Goal: Task Accomplishment & Management: Use online tool/utility

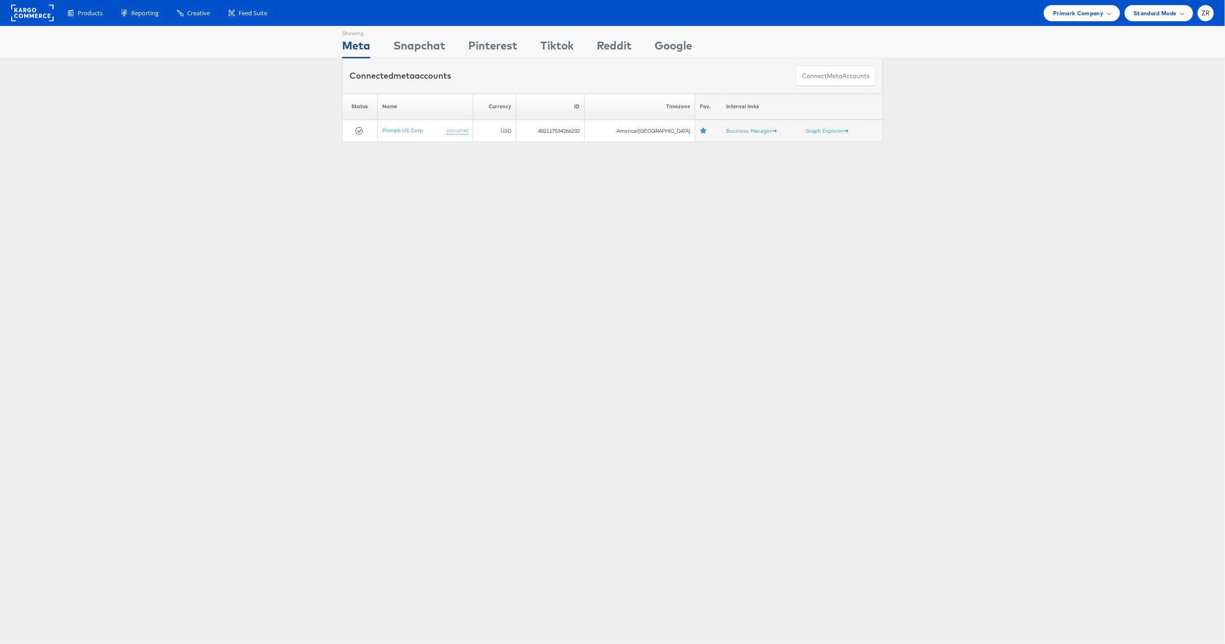
click at [220, 154] on div "Showing Meta Showing Snapchat Showing Pinterest Showing Tiktok Showing Reddit S…" at bounding box center [612, 257] width 1225 height 462
click at [17, 12] on rect at bounding box center [32, 13] width 43 height 17
click at [1101, 14] on span "Primark Company" at bounding box center [1078, 13] width 50 height 10
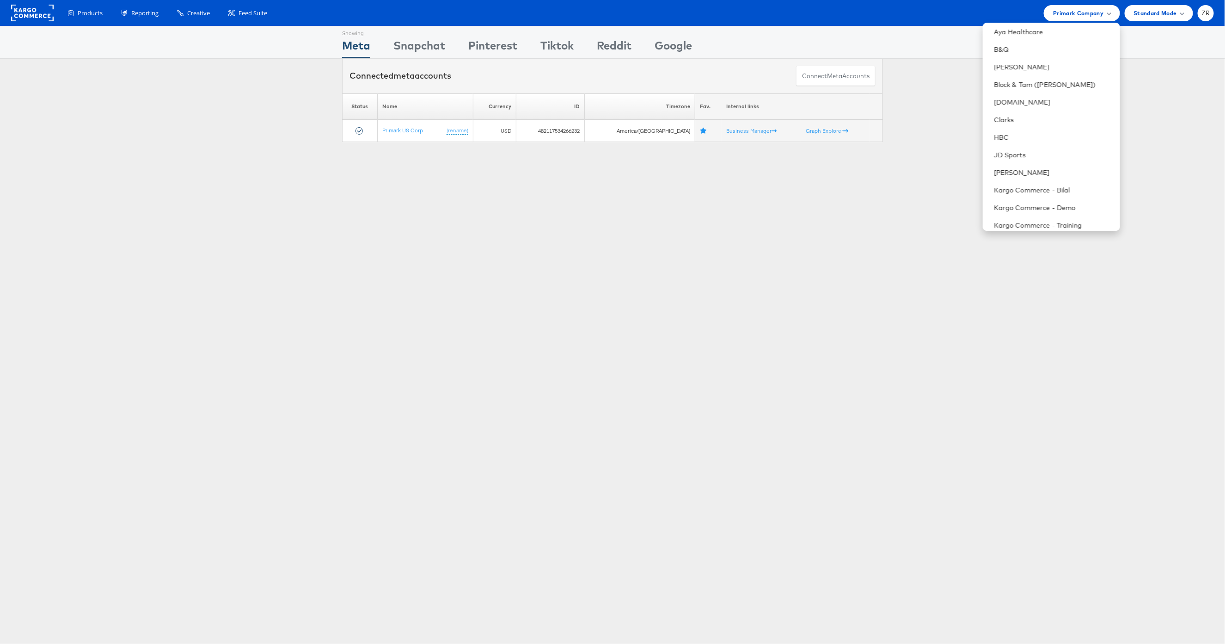
scroll to position [205, 0]
click at [1048, 161] on link "Kargo Commerce - Training" at bounding box center [1053, 162] width 119 height 9
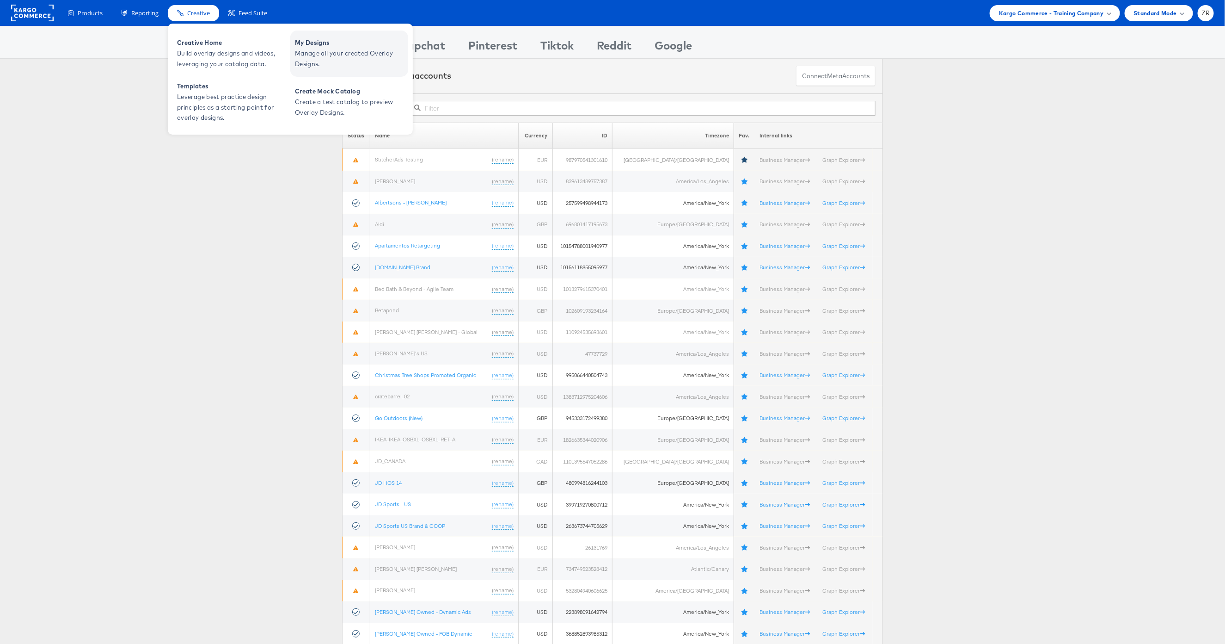
click at [325, 49] on span "Manage all your created Overlay Designs." at bounding box center [350, 58] width 111 height 21
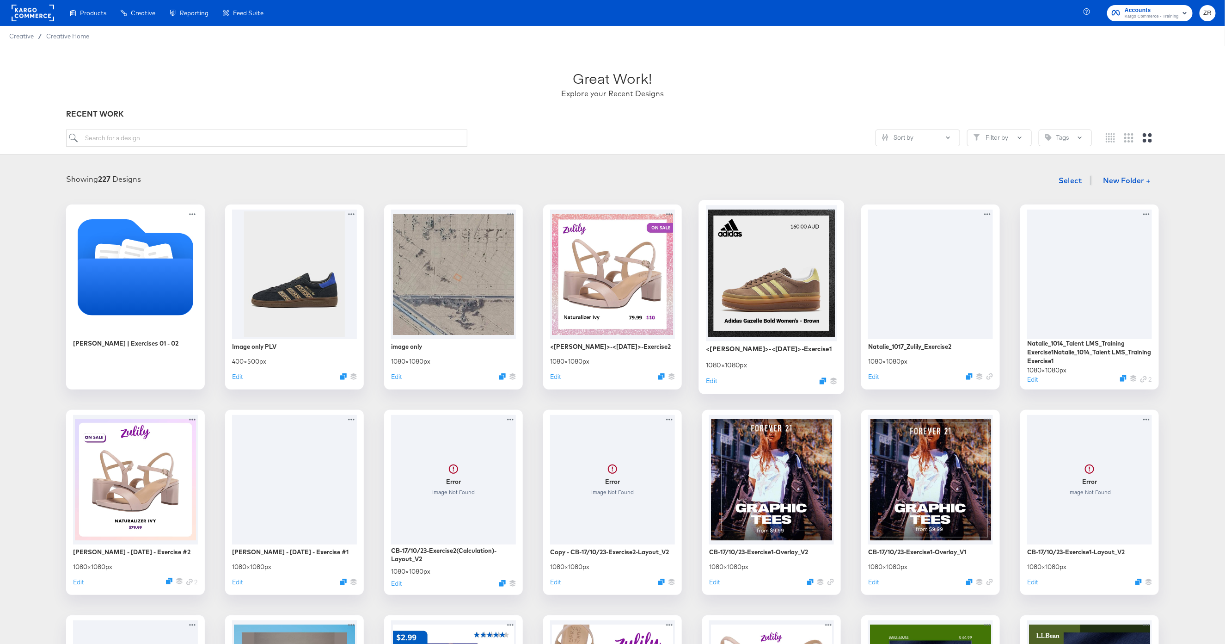
click at [785, 295] on div at bounding box center [771, 273] width 131 height 136
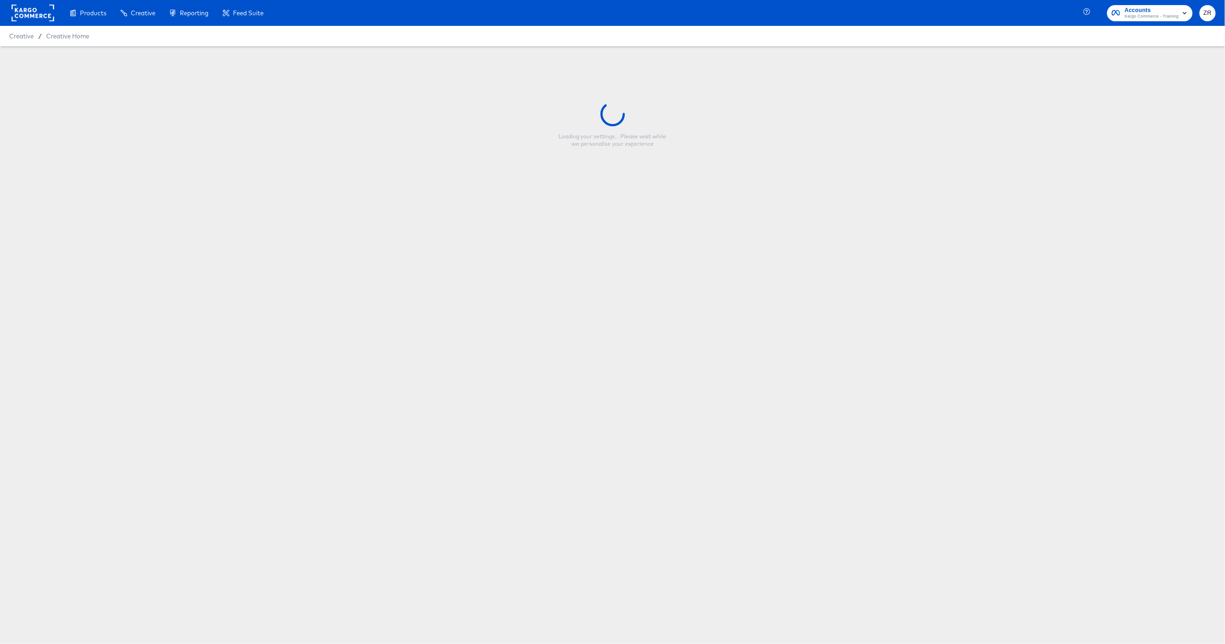
type input "<Juan Aranzazu>-<5/23/25>-Exercise1"
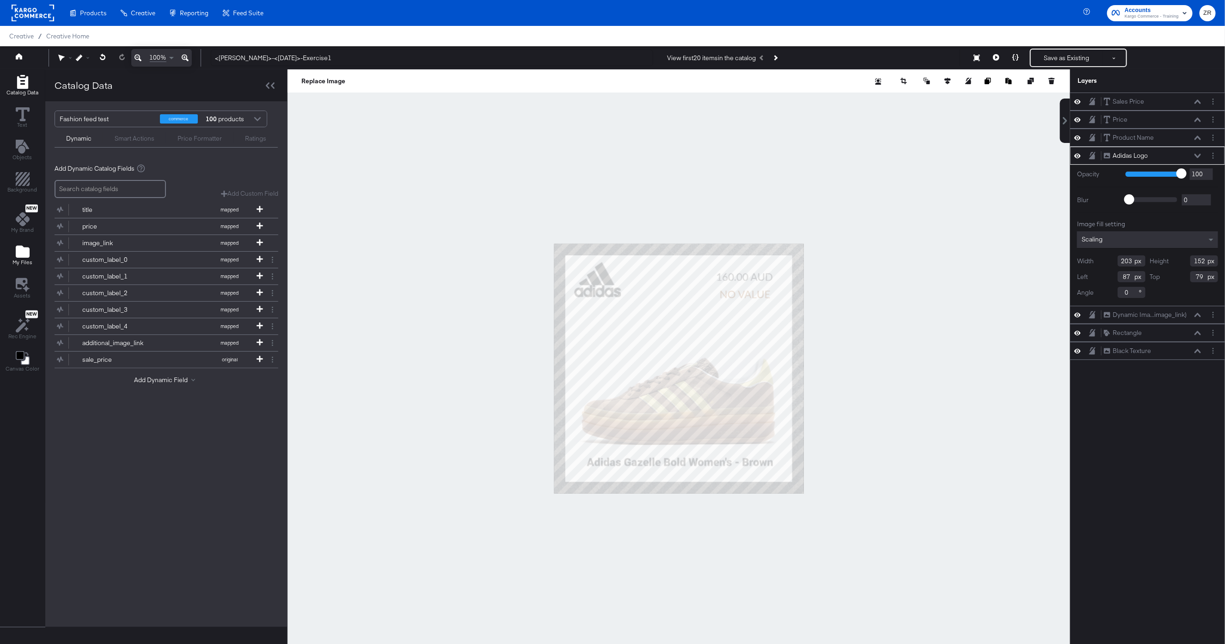
click at [23, 259] on icon "Add Files" at bounding box center [23, 252] width 14 height 14
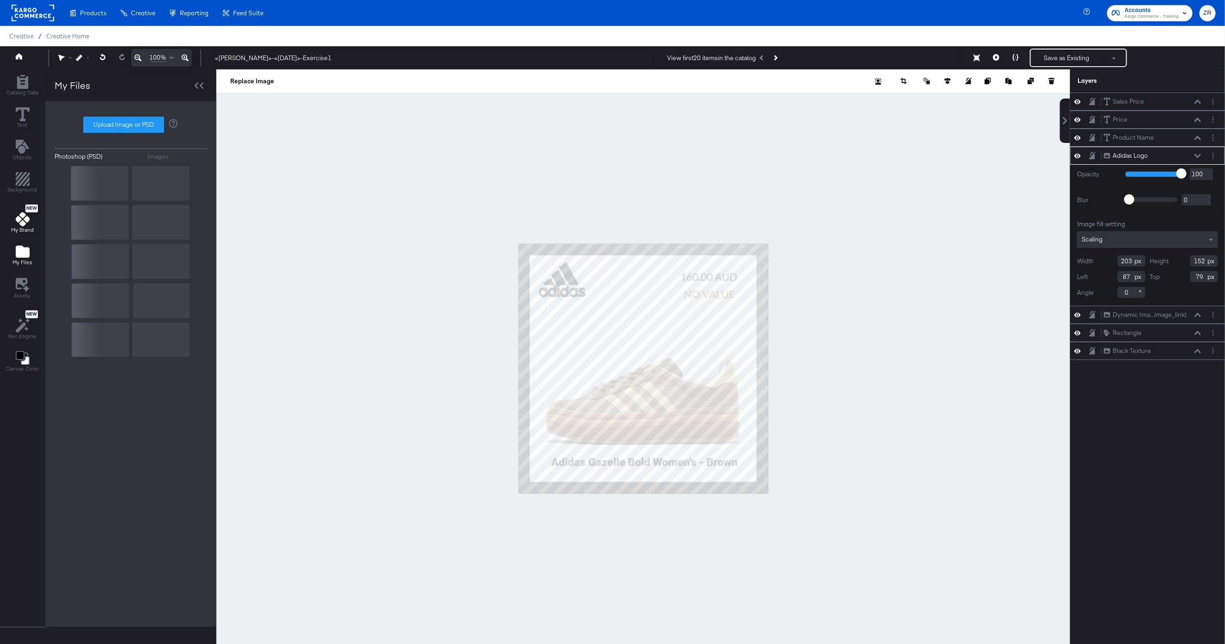
click at [23, 222] on icon at bounding box center [23, 219] width 14 height 14
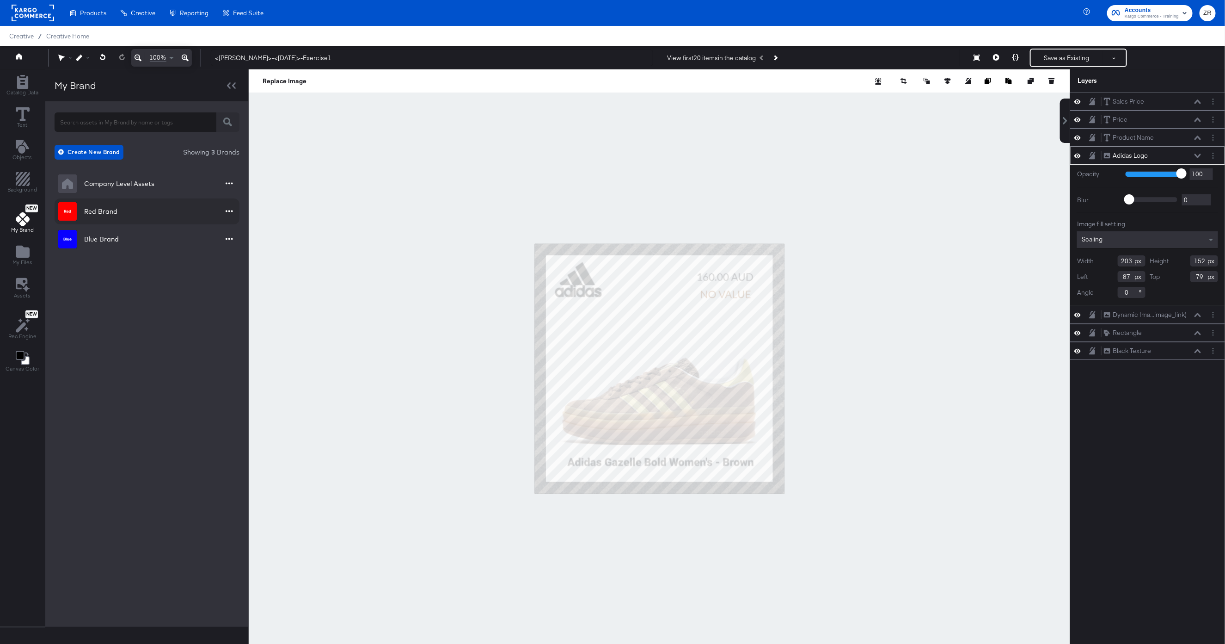
click at [142, 212] on div "Red Brand" at bounding box center [147, 211] width 185 height 26
click at [110, 215] on div "Red Brand" at bounding box center [100, 211] width 33 height 9
click at [111, 219] on div "Free Shipping" at bounding box center [147, 219] width 185 height 11
click at [96, 283] on div "Images" at bounding box center [147, 282] width 185 height 11
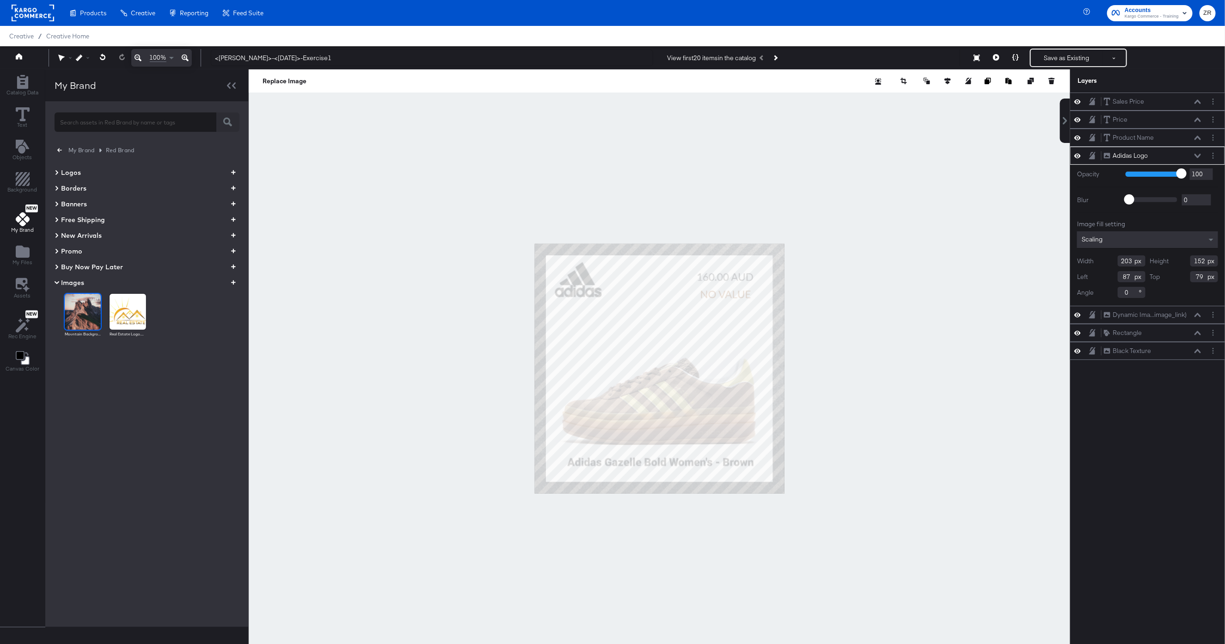
click at [79, 320] on img at bounding box center [83, 312] width 36 height 36
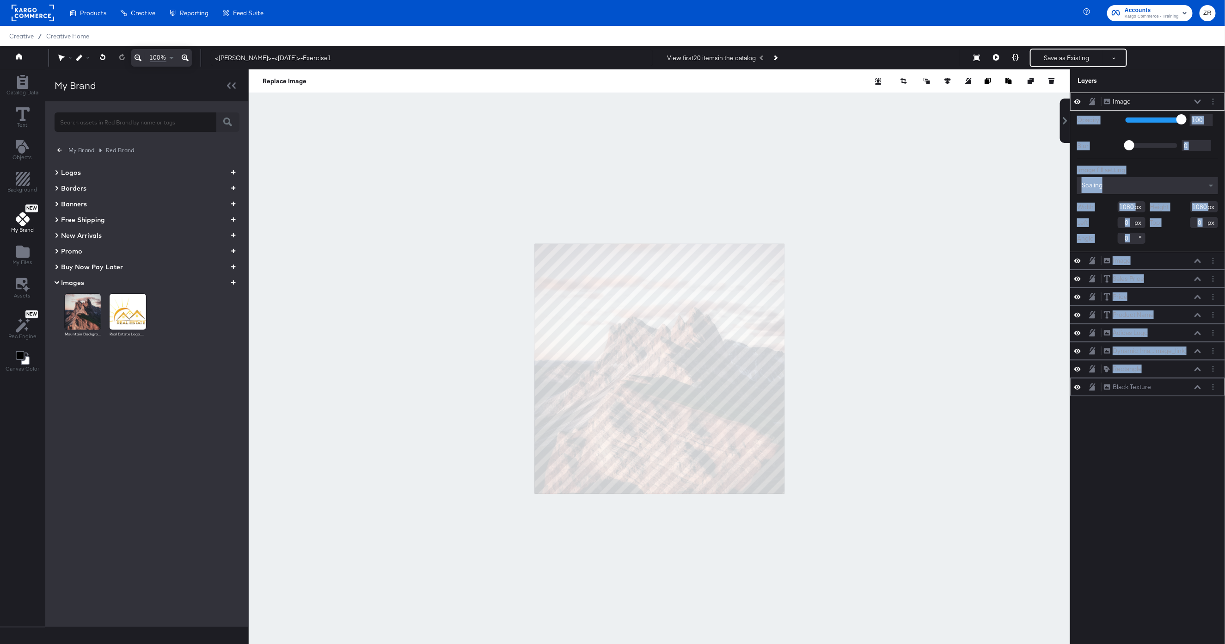
drag, startPoint x: 1134, startPoint y: 103, endPoint x: 1151, endPoint y: 383, distance: 281.2
click at [1151, 383] on div "Image Image Opacity 1 100 100 Blur 0 2000 0 Image fill setting Scaling Width 10…" at bounding box center [1148, 243] width 155 height 303
click at [1153, 421] on div "Image Image Opacity 1 100 100 Blur 0 2000 0 Image fill setting Scaling Width 10…" at bounding box center [1148, 372] width 155 height 560
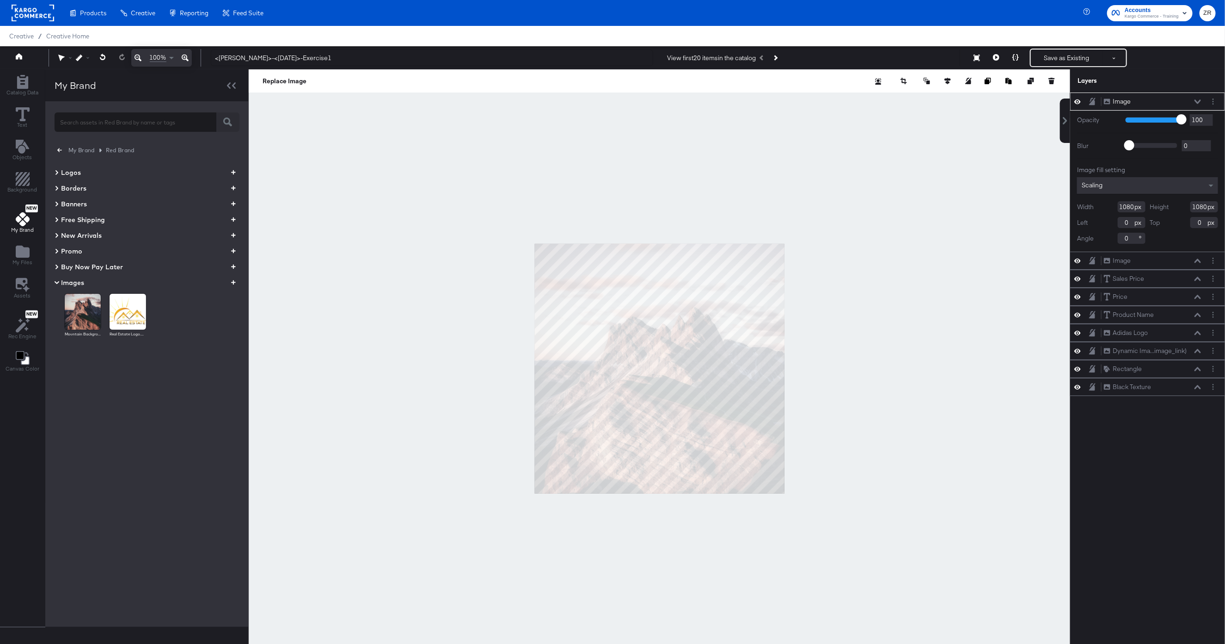
click at [1197, 103] on icon at bounding box center [1198, 101] width 6 height 4
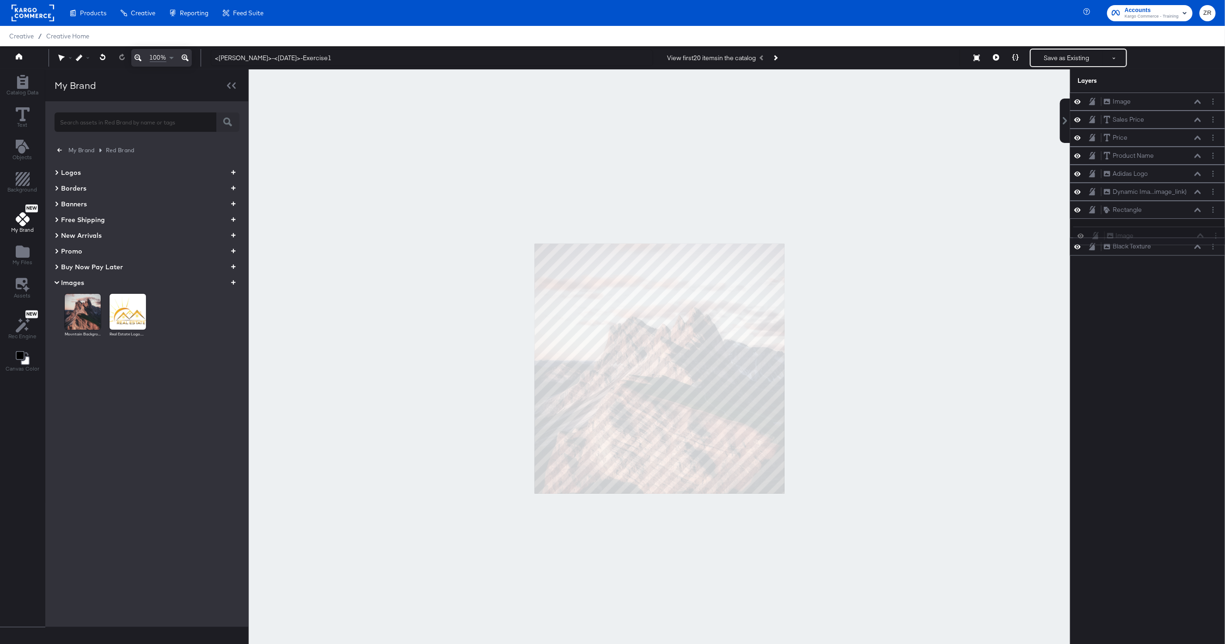
drag, startPoint x: 1167, startPoint y: 102, endPoint x: 1166, endPoint y: 315, distance: 213.2
click at [1166, 315] on div "Image Image Image Image Sales Price Sales Price Price Price Product Name Produc…" at bounding box center [1142, 372] width 166 height 560
drag, startPoint x: 1151, startPoint y: 239, endPoint x: 1152, endPoint y: 271, distance: 31.9
click at [1152, 271] on div "Image Image Sales Price Sales Price Price Price Product Name Product Name Adida…" at bounding box center [1142, 372] width 166 height 560
drag, startPoint x: 1151, startPoint y: 256, endPoint x: 1157, endPoint y: 103, distance: 153.2
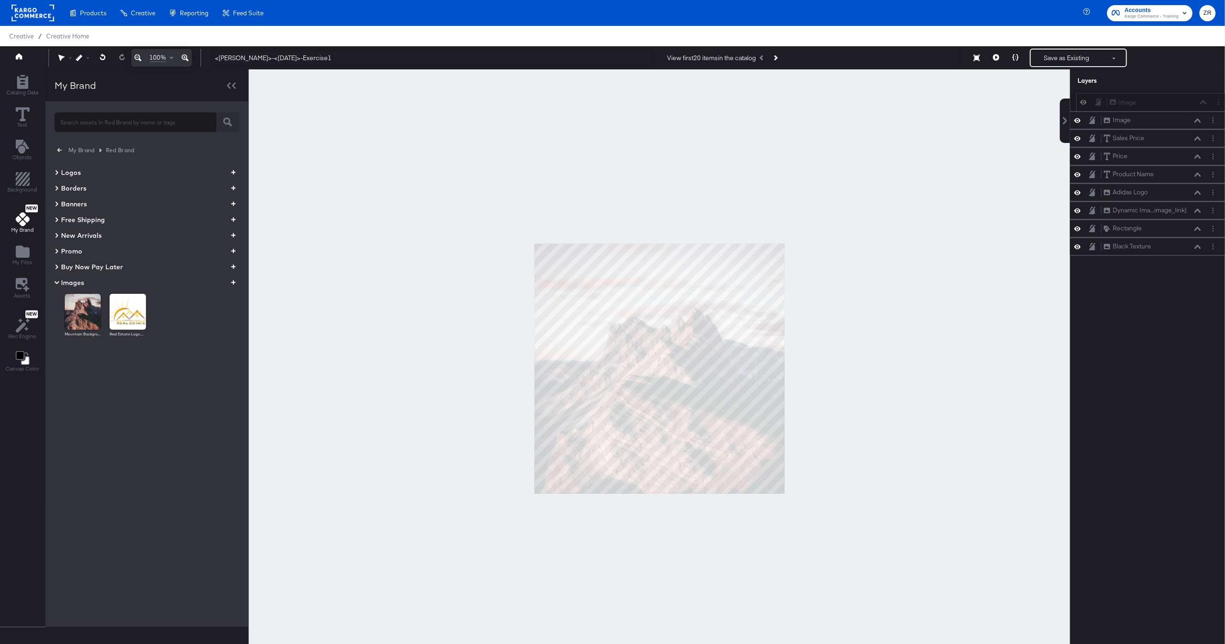
click at [1157, 103] on div "Image Image" at bounding box center [1159, 103] width 98 height 10
click at [1078, 126] on div "Image Image" at bounding box center [1148, 120] width 155 height 18
click at [1079, 123] on icon at bounding box center [1078, 120] width 6 height 8
click at [1079, 123] on icon at bounding box center [1078, 120] width 6 height 6
click at [1080, 105] on icon at bounding box center [1078, 102] width 6 height 8
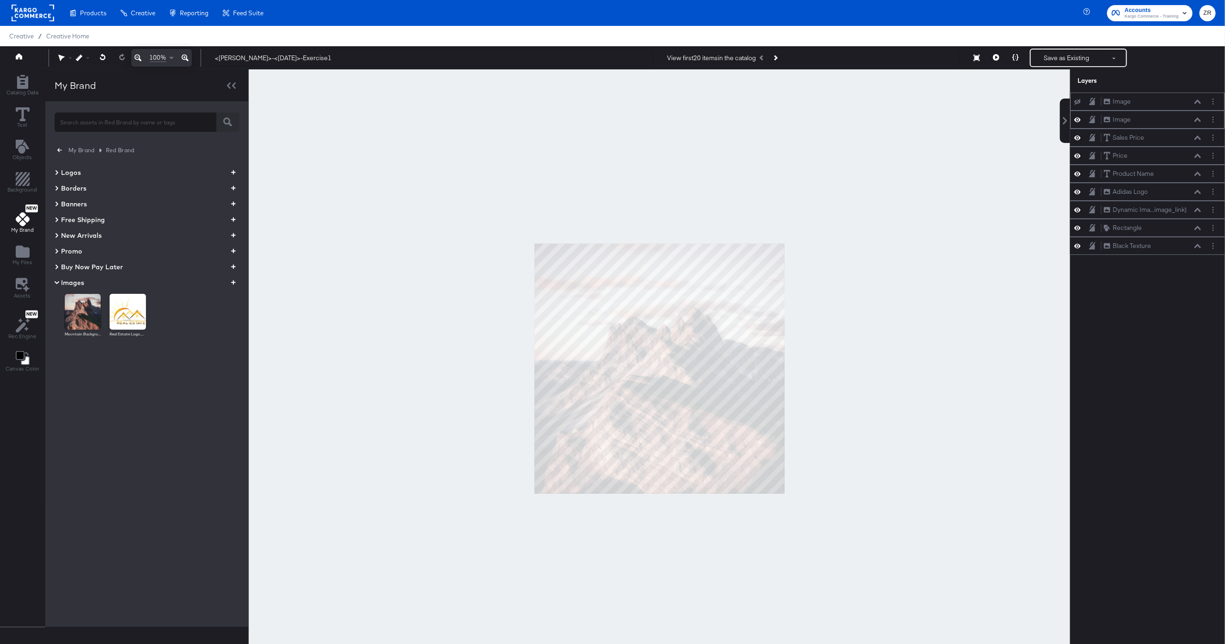
click at [1080, 105] on icon at bounding box center [1078, 102] width 6 height 6
click at [1079, 103] on icon at bounding box center [1078, 102] width 6 height 8
click at [1079, 122] on icon at bounding box center [1078, 120] width 6 height 8
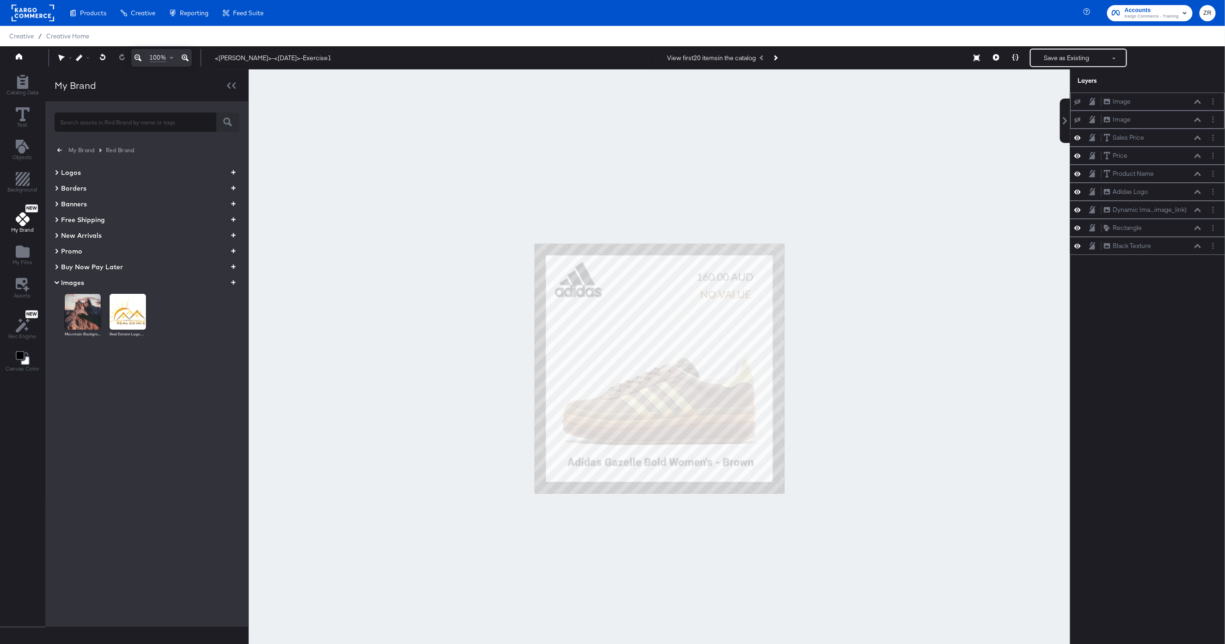
click at [1154, 118] on div "Image Image" at bounding box center [1153, 120] width 98 height 10
click at [1216, 123] on button "Layer Options" at bounding box center [1214, 120] width 10 height 10
click at [1145, 189] on button "Delete" at bounding box center [1141, 186] width 20 height 10
click at [1078, 105] on icon at bounding box center [1078, 102] width 6 height 6
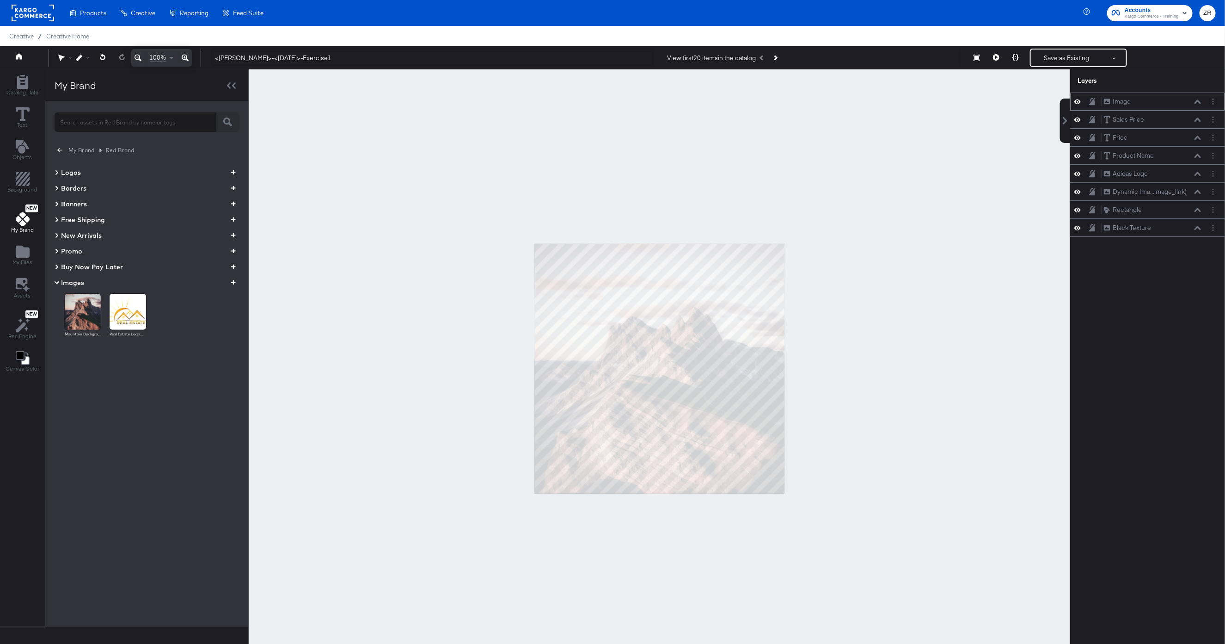
click at [1078, 104] on icon at bounding box center [1078, 101] width 6 height 5
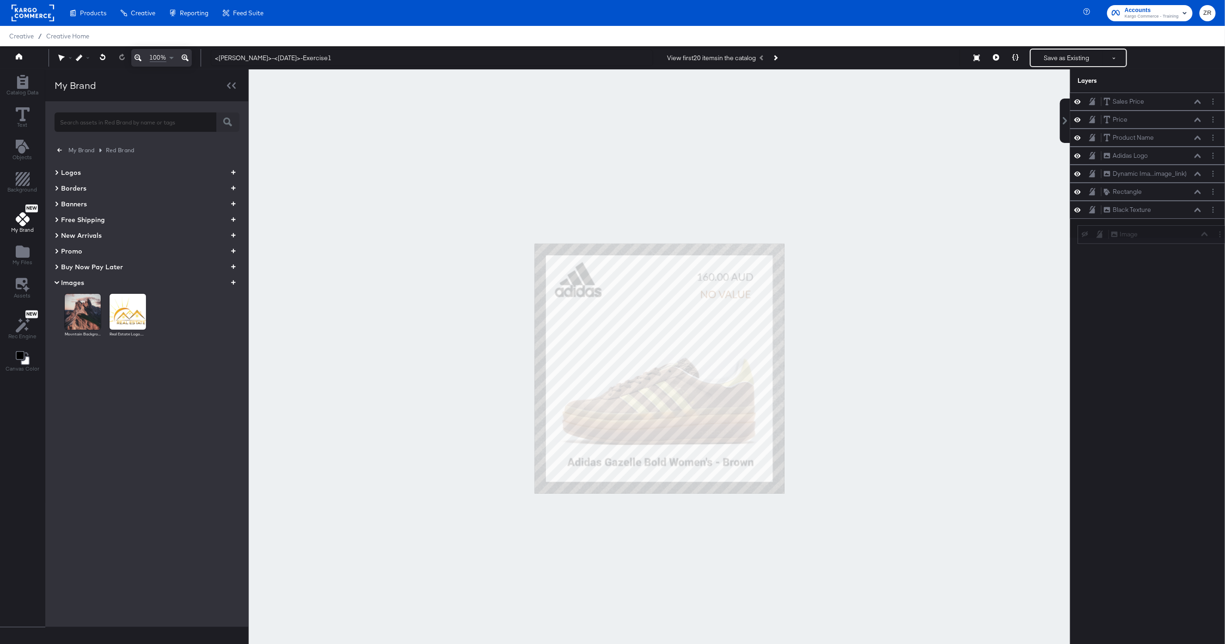
drag, startPoint x: 1139, startPoint y: 105, endPoint x: 1145, endPoint y: 250, distance: 144.9
click at [1145, 251] on div "Image Image Sales Price Sales Price Price Price Product Name Product Name Adida…" at bounding box center [1142, 372] width 166 height 560
click at [1080, 231] on icon at bounding box center [1078, 228] width 6 height 6
drag, startPoint x: 1135, startPoint y: 235, endPoint x: 1137, endPoint y: 210, distance: 24.5
click at [1137, 210] on div "Image Image" at bounding box center [1155, 215] width 98 height 10
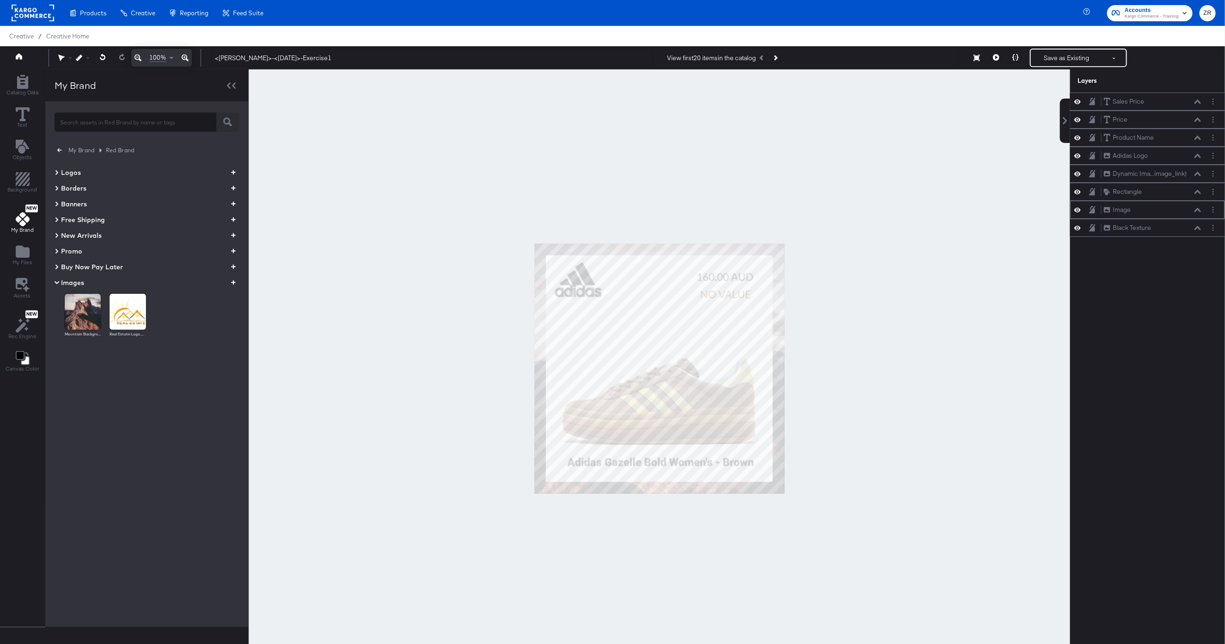
click at [1148, 215] on div "Image Image" at bounding box center [1153, 210] width 98 height 10
click at [1216, 215] on button "Layer Options" at bounding box center [1214, 210] width 10 height 10
click at [1143, 281] on button "Delete" at bounding box center [1141, 276] width 20 height 10
click at [37, 267] on div "Catalog Data Text Objects Background New My Brand My Files Assets New Rec Engin…" at bounding box center [22, 224] width 45 height 308
click at [21, 257] on icon "Add Files" at bounding box center [23, 252] width 14 height 12
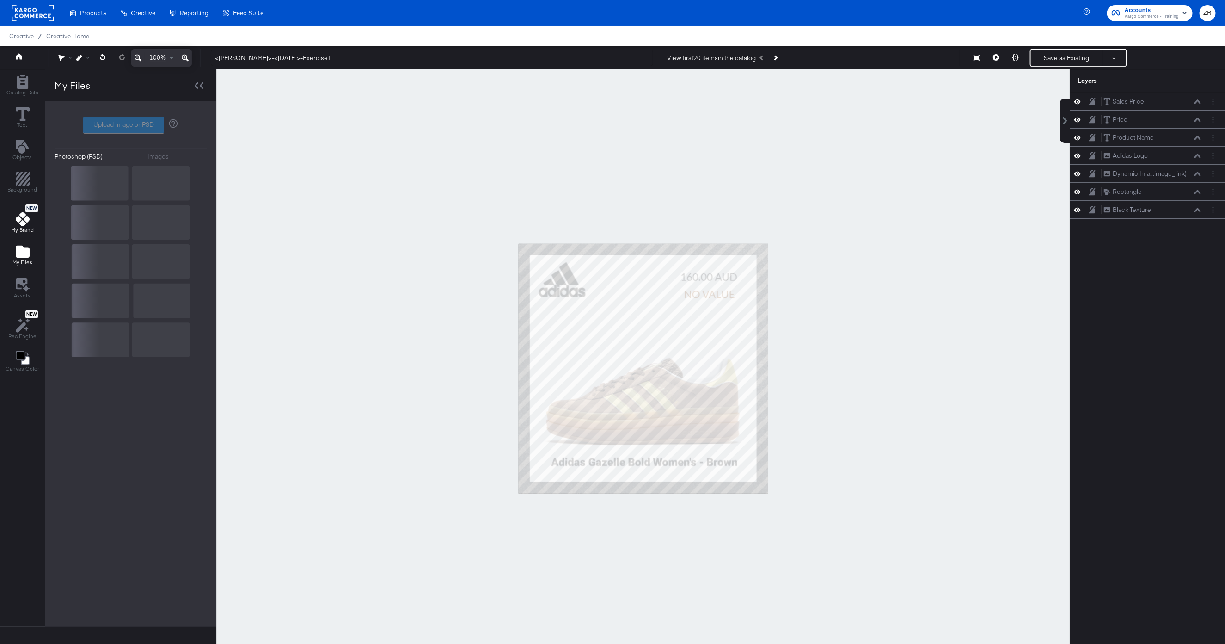
click at [21, 219] on icon at bounding box center [23, 219] width 14 height 14
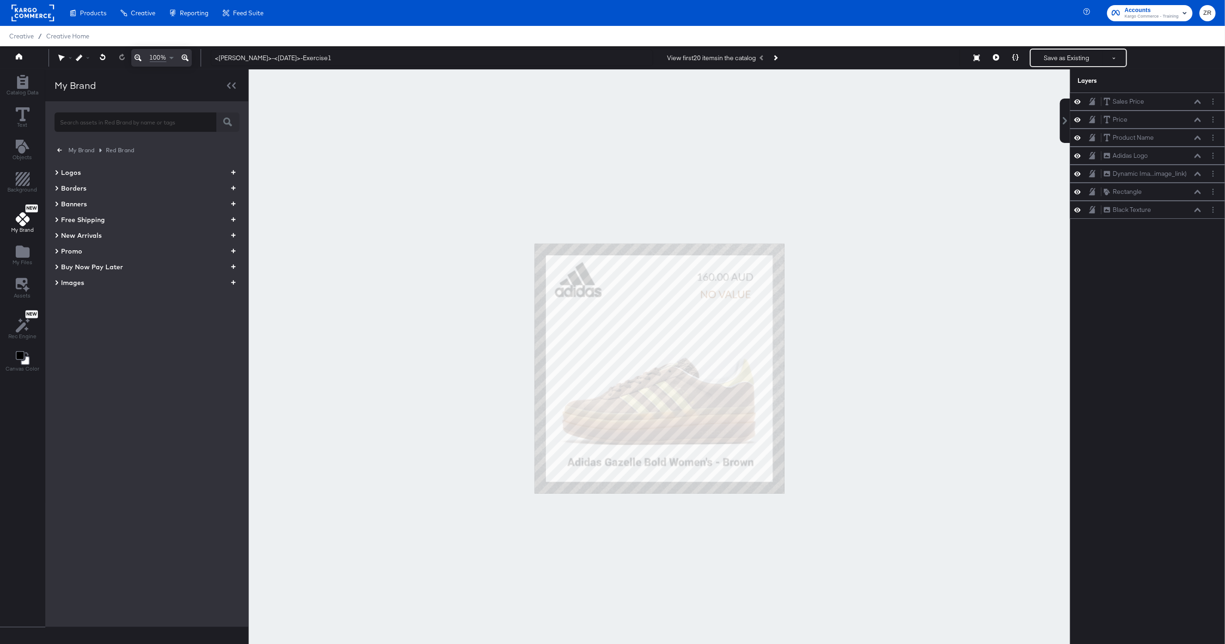
click at [57, 147] on icon "button" at bounding box center [59, 150] width 5 height 9
click at [131, 211] on div "Red Brand" at bounding box center [147, 211] width 185 height 26
click at [100, 209] on div "Red Brand" at bounding box center [100, 211] width 33 height 9
click at [56, 283] on icon at bounding box center [56, 282] width 3 height 5
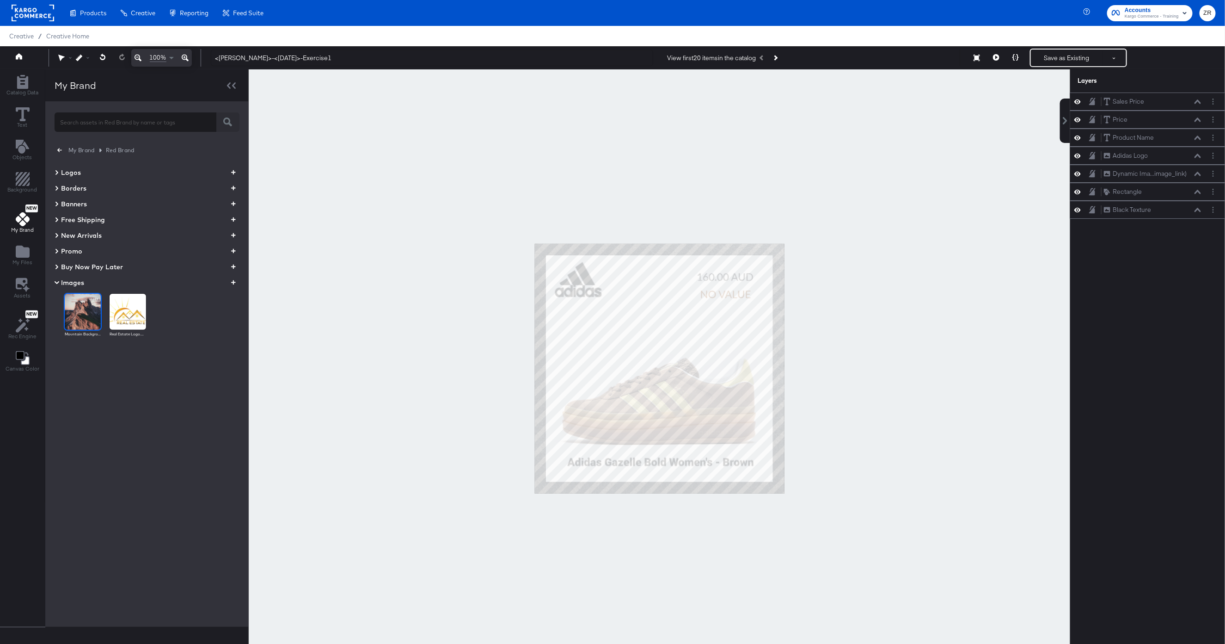
click at [86, 316] on img at bounding box center [83, 312] width 36 height 36
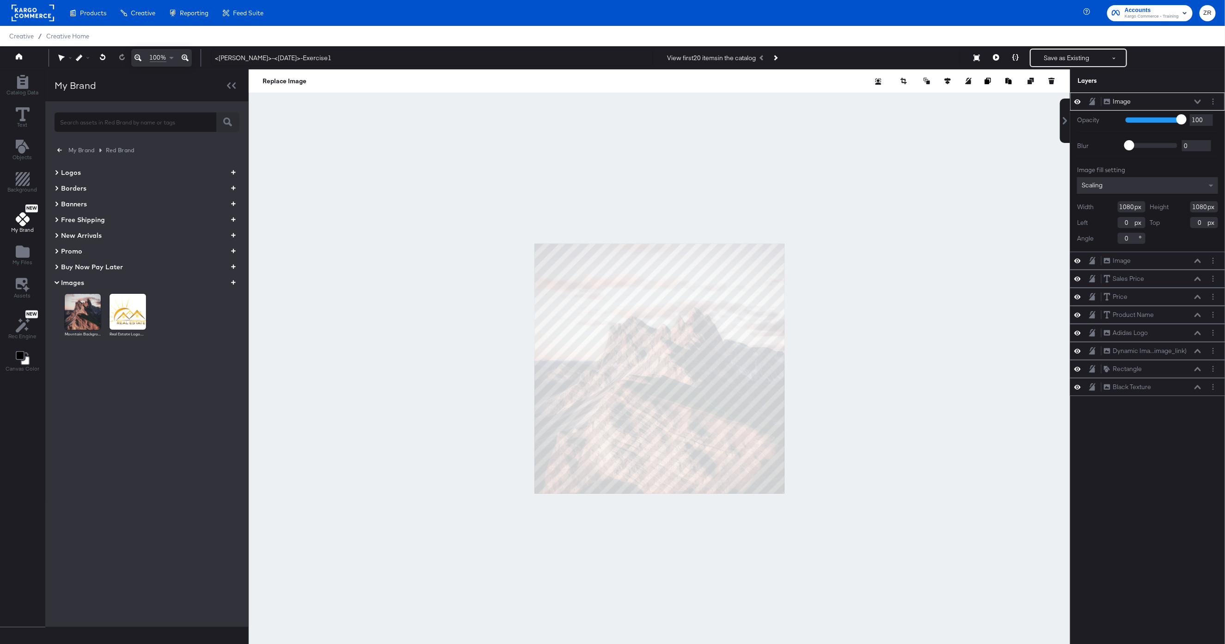
click at [1218, 105] on div at bounding box center [1214, 102] width 10 height 10
click at [1136, 170] on button "Delete" at bounding box center [1141, 168] width 20 height 10
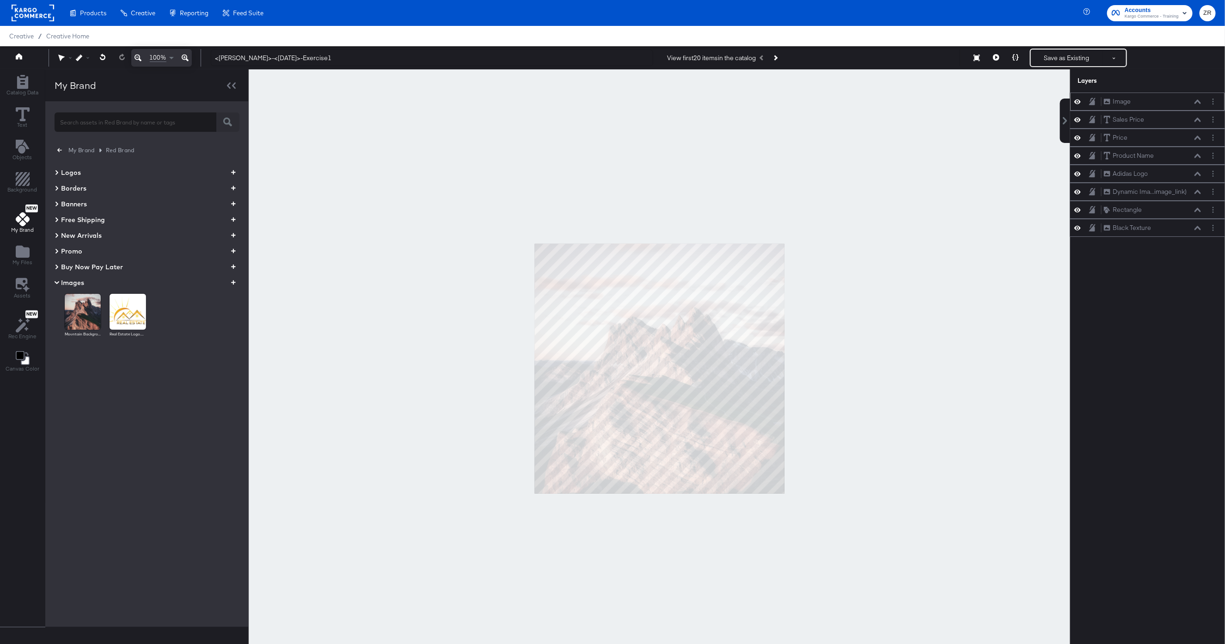
click at [1215, 109] on div "Image Image" at bounding box center [1148, 101] width 155 height 18
click at [1215, 99] on button "Layer Options" at bounding box center [1214, 102] width 10 height 10
click at [1142, 169] on button "Delete" at bounding box center [1141, 168] width 20 height 10
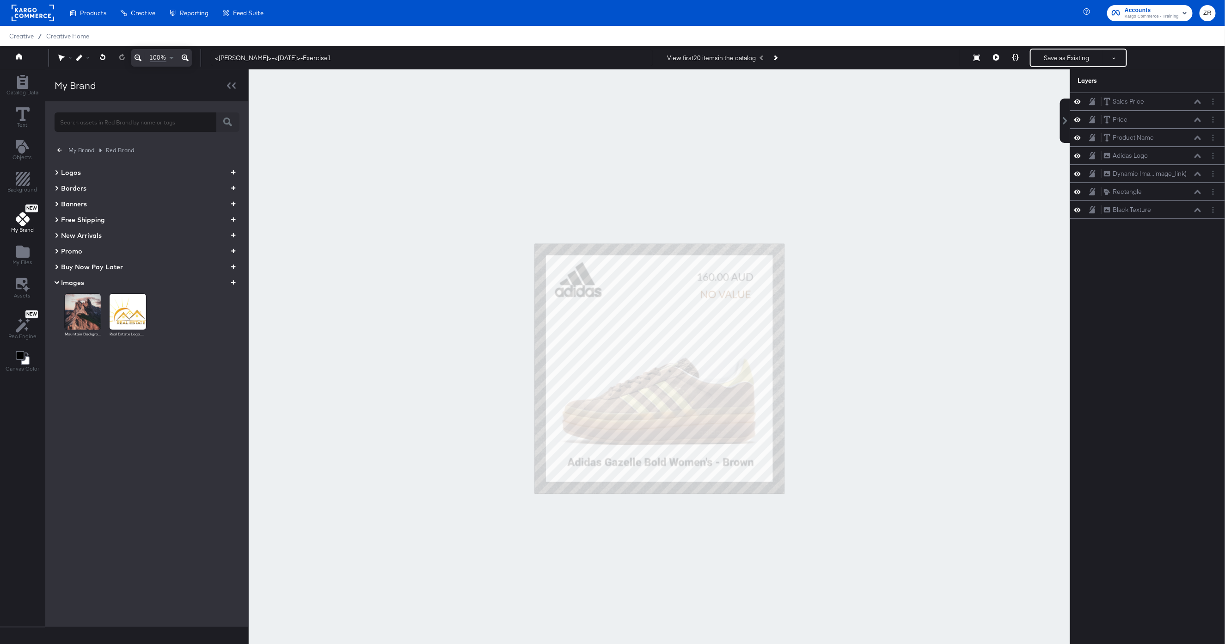
click at [55, 280] on icon at bounding box center [56, 282] width 11 height 5
click at [56, 146] on button "button" at bounding box center [60, 150] width 10 height 10
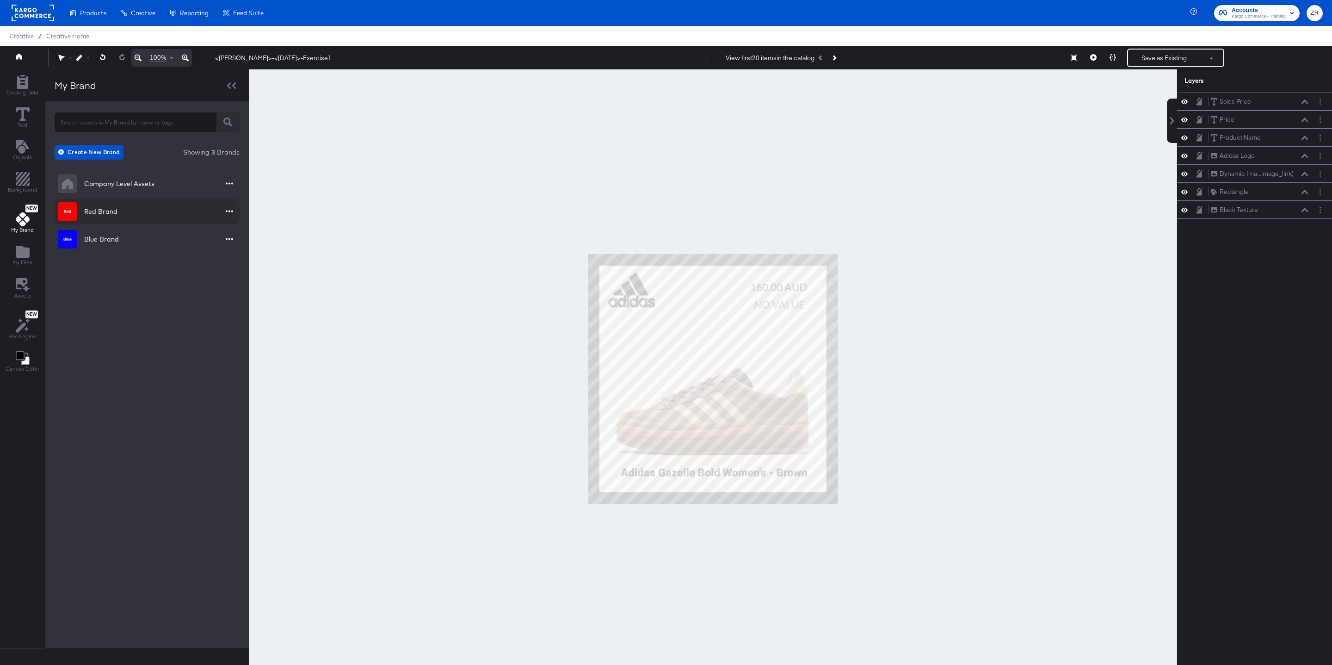
click at [93, 209] on div "Red Brand" at bounding box center [100, 211] width 33 height 9
click at [56, 280] on icon at bounding box center [57, 282] width 5 height 11
click at [81, 314] on img at bounding box center [83, 312] width 36 height 36
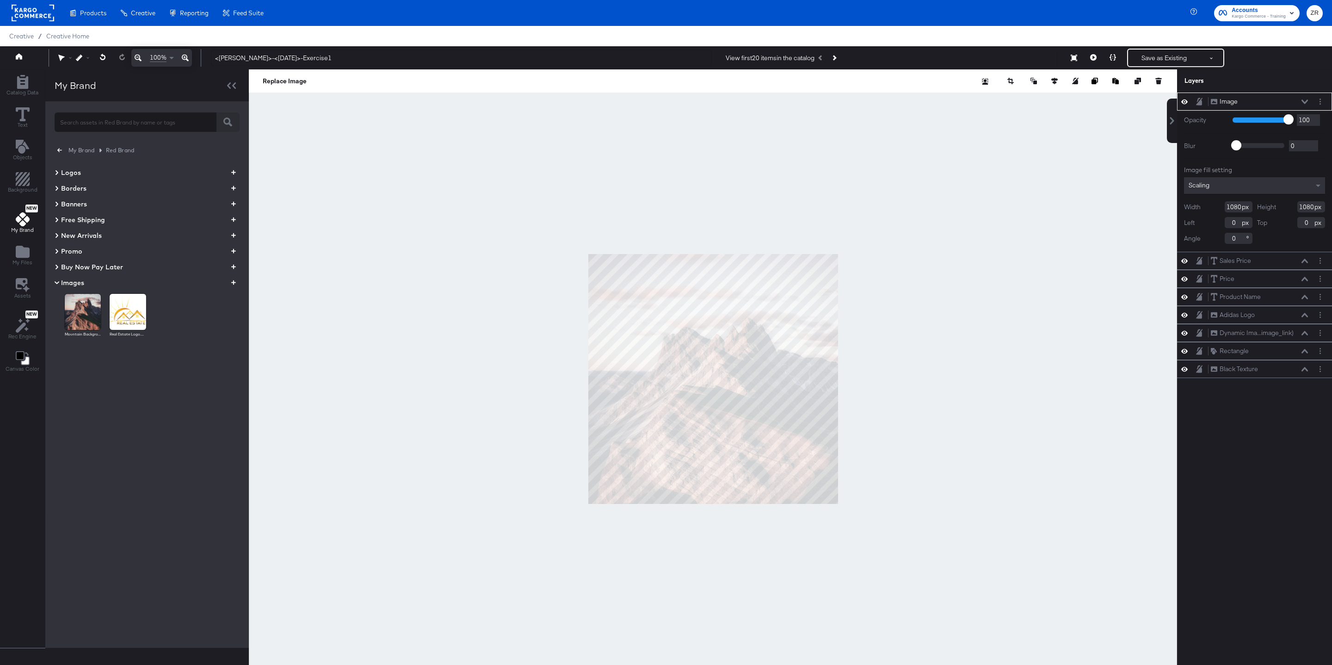
click at [1225, 101] on icon at bounding box center [1304, 101] width 6 height 5
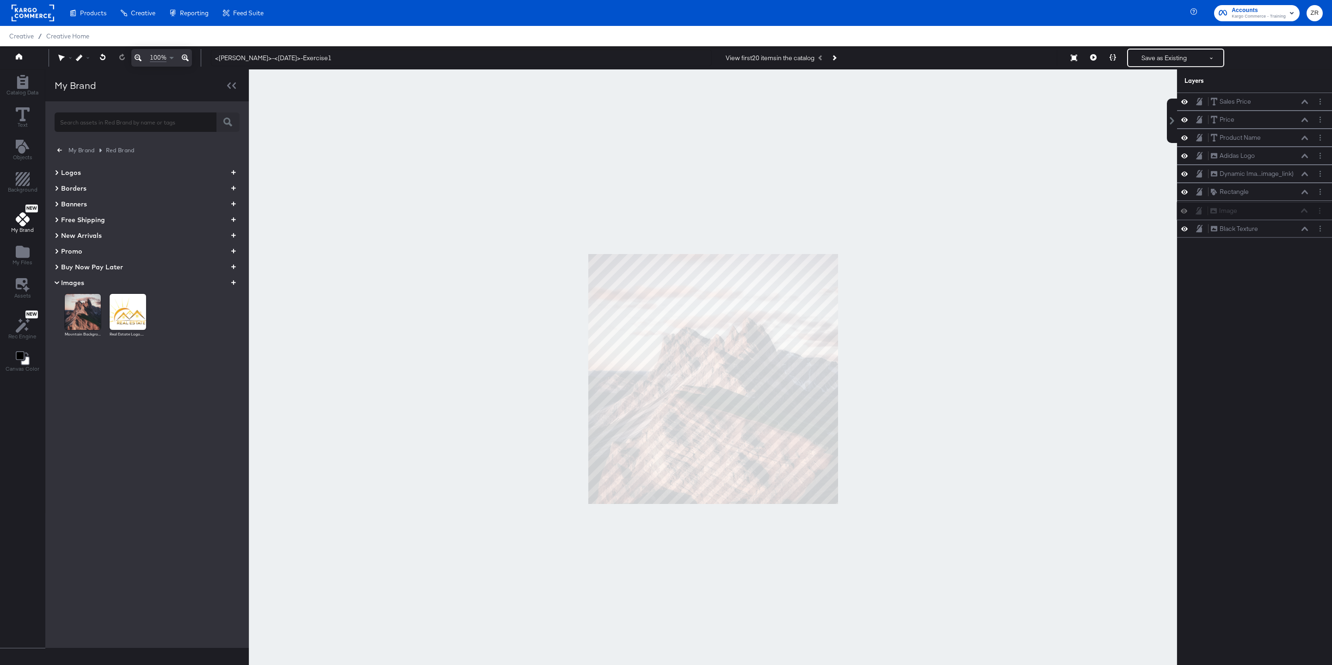
drag, startPoint x: 1244, startPoint y: 106, endPoint x: 1243, endPoint y: 222, distance: 115.6
click at [1225, 222] on div "Image Image Sales Price Sales Price Price Price Product Name Product Name Adida…" at bounding box center [1254, 164] width 155 height 145
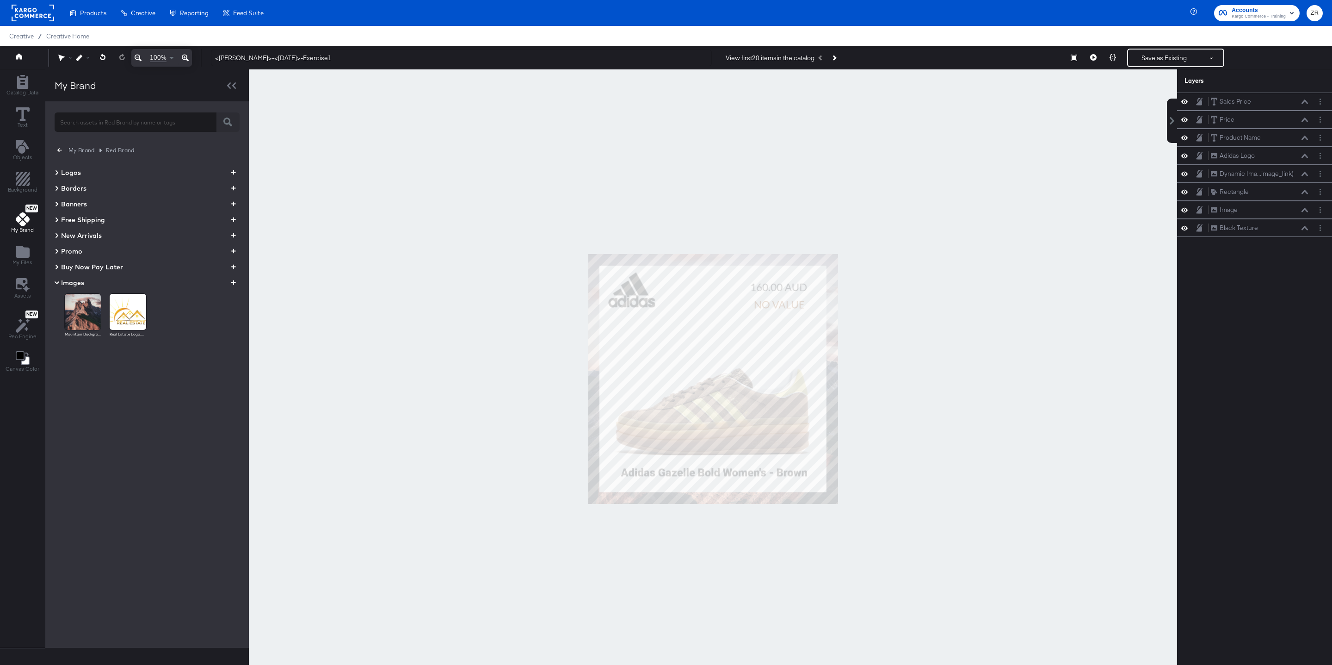
click at [109, 408] on div "My Brand Red Brand Logos Borders Banners Free Shipping New Arrivals Promo Buy N…" at bounding box center [146, 374] width 203 height 546
click at [148, 502] on div "My Brand Red Brand Logos Borders Banners Free Shipping New Arrivals Promo Buy N…" at bounding box center [146, 374] width 203 height 546
click at [19, 221] on icon at bounding box center [23, 219] width 14 height 14
click at [58, 147] on icon "button" at bounding box center [59, 150] width 5 height 9
click at [93, 359] on div "Create New Brand Showing 3 Brands Company Level Assets Red Brand Blue Brand" at bounding box center [146, 374] width 203 height 546
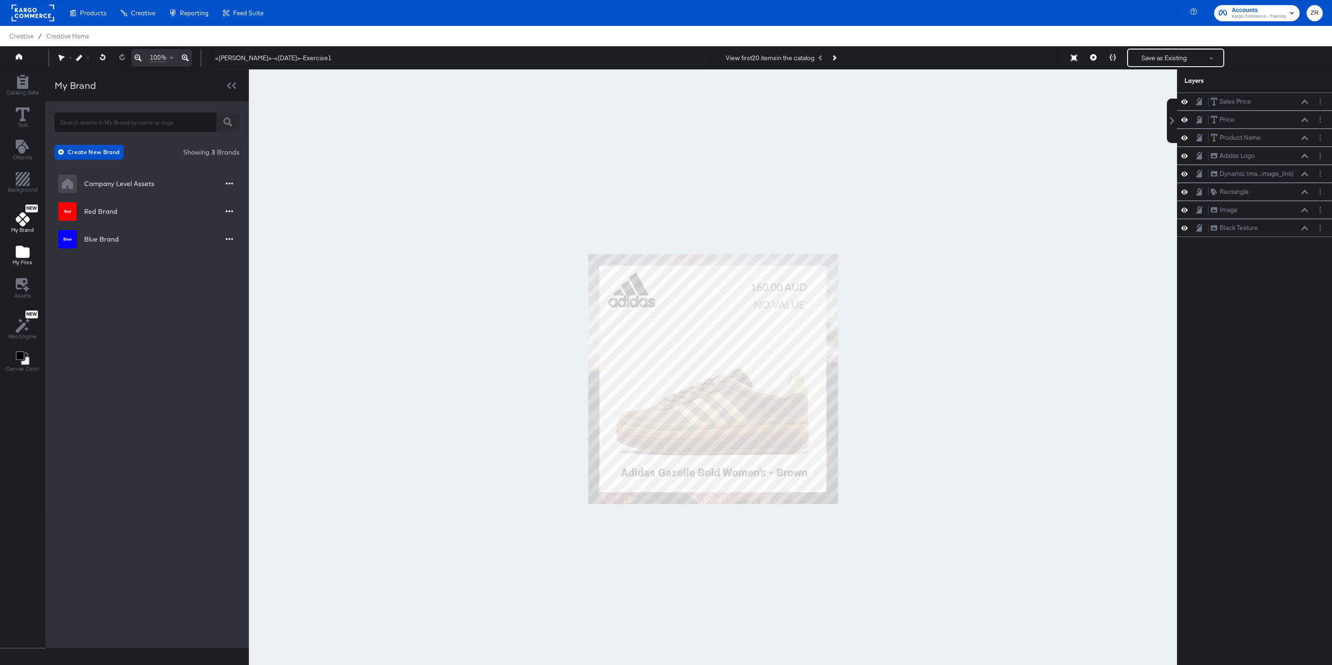
click at [25, 253] on icon "Add Files" at bounding box center [23, 252] width 14 height 12
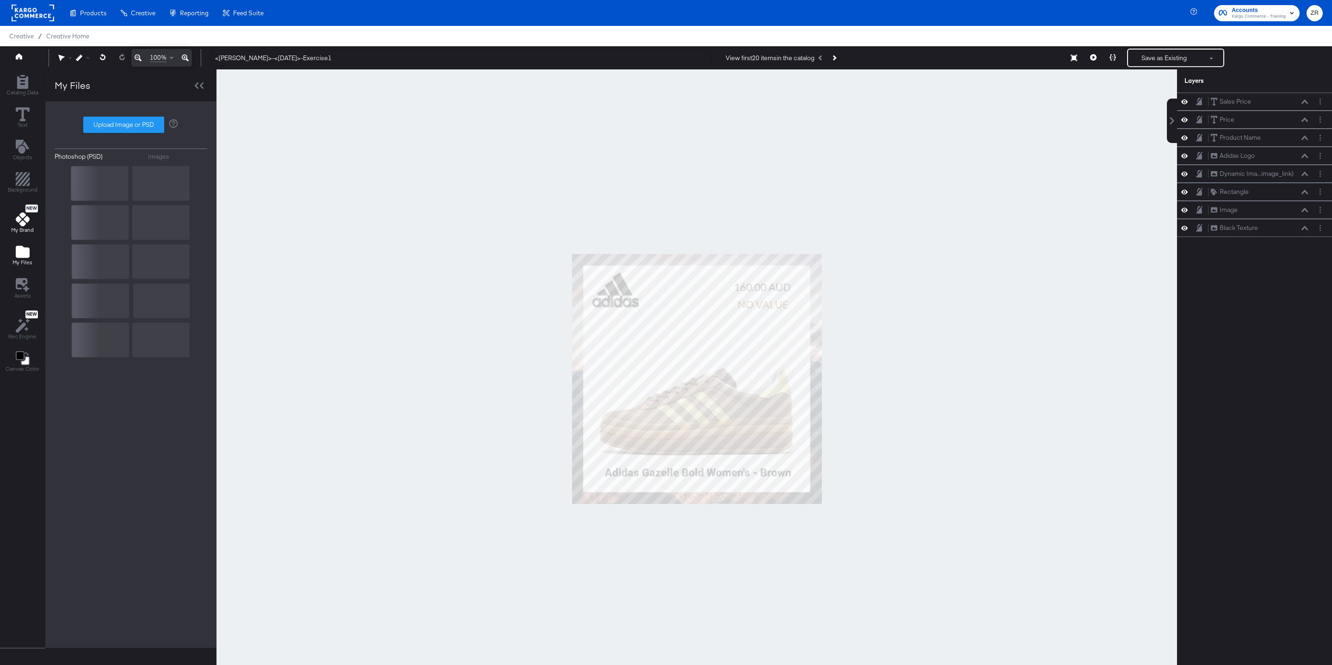
click at [22, 223] on icon at bounding box center [23, 219] width 14 height 14
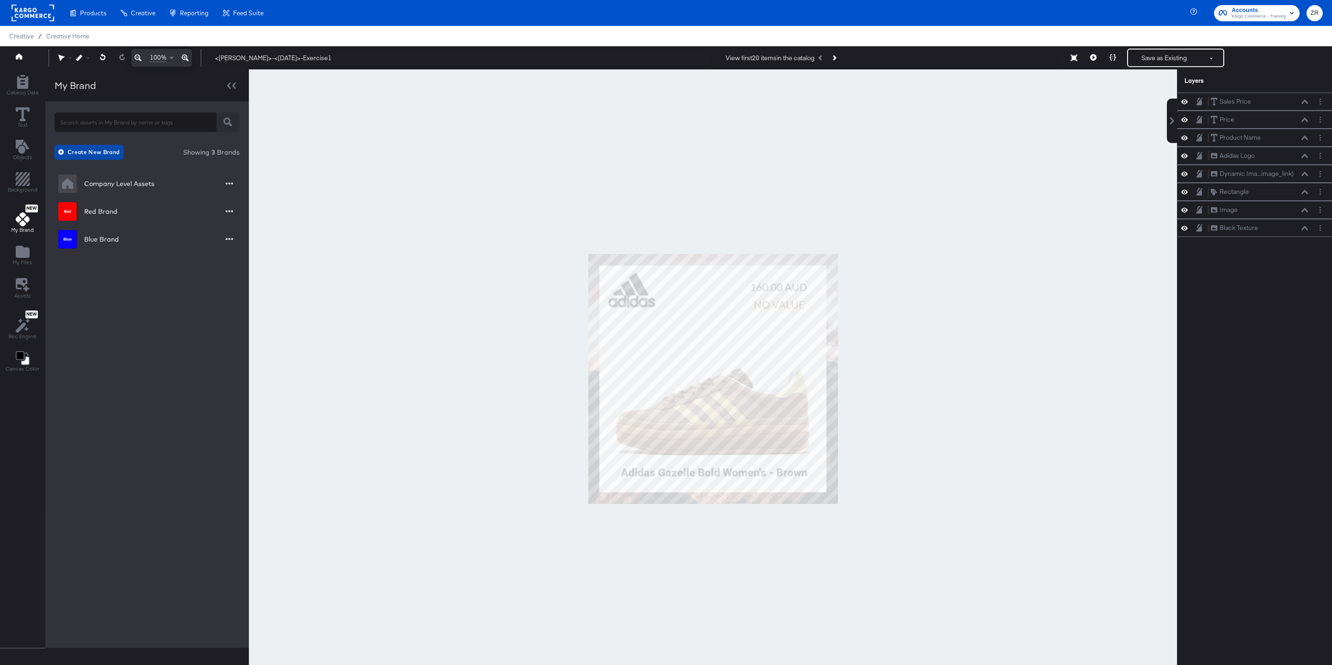
click at [84, 153] on span "Create New Brand" at bounding box center [90, 152] width 60 height 10
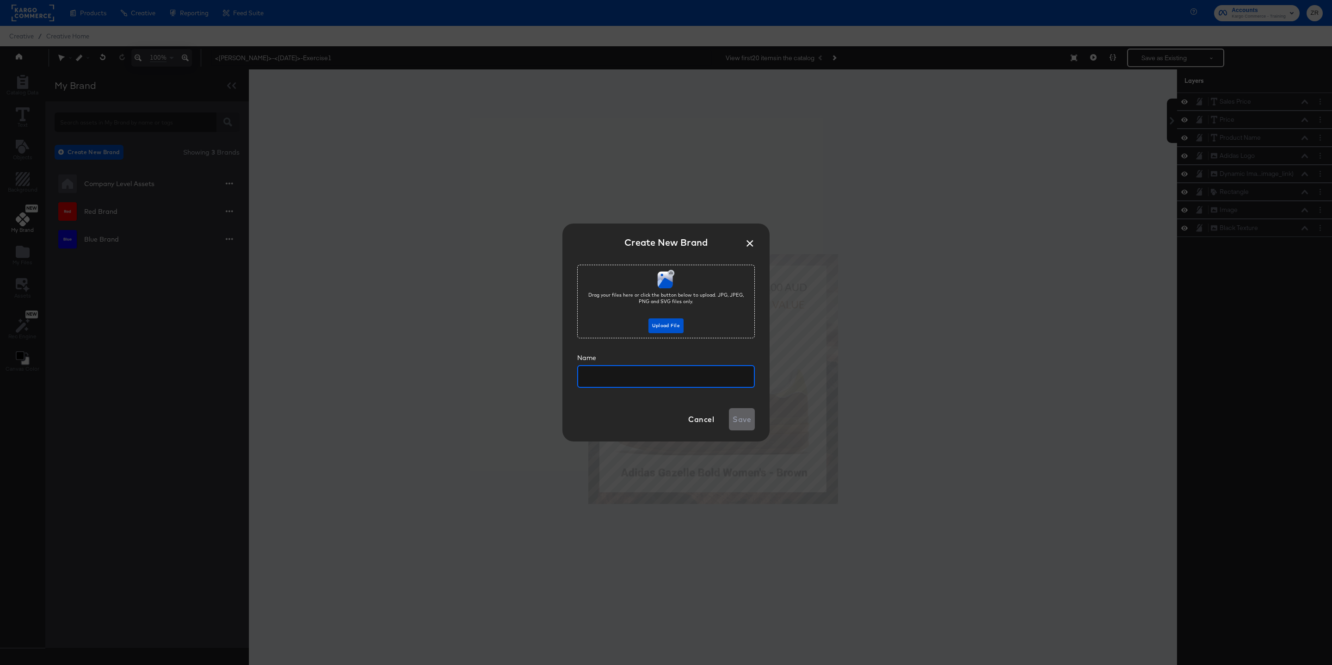
click at [621, 379] on input "text" at bounding box center [666, 372] width 176 height 21
type input "Green Brand"
click at [674, 318] on button "Upload File" at bounding box center [665, 325] width 35 height 15
click at [739, 416] on span "Save" at bounding box center [741, 418] width 18 height 13
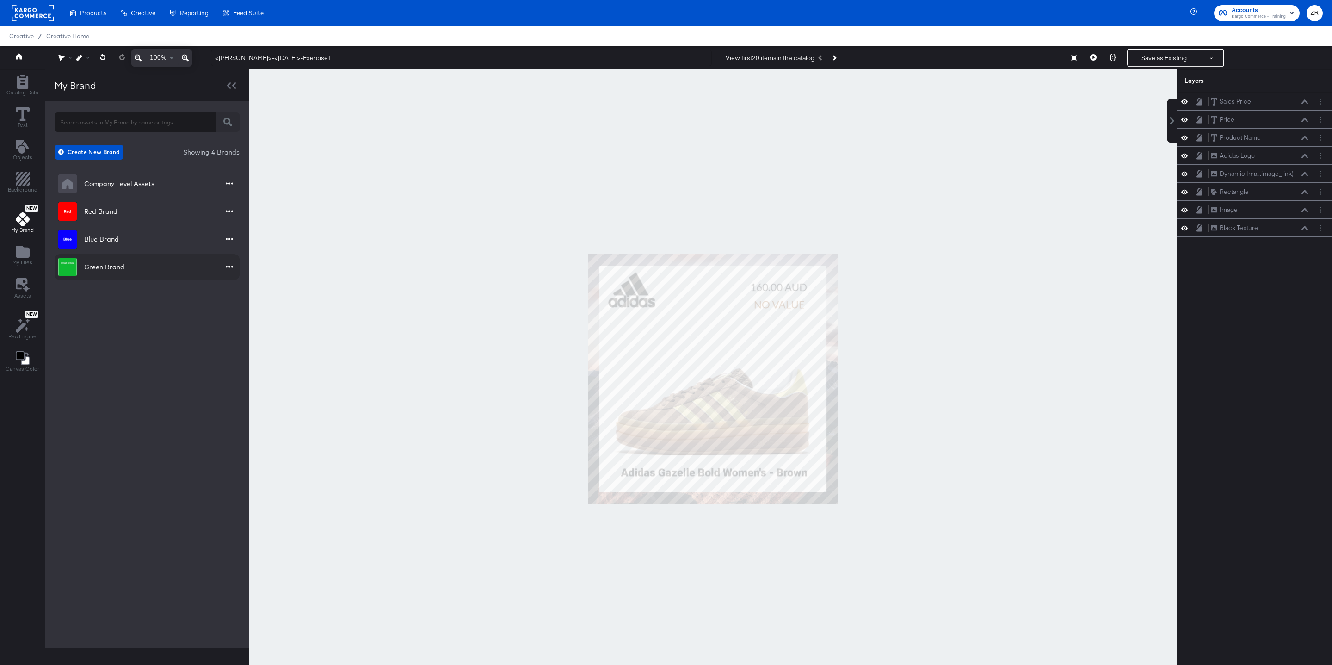
click at [92, 266] on div "Green Brand" at bounding box center [104, 266] width 40 height 9
click at [233, 283] on icon "button" at bounding box center [233, 282] width 5 height 5
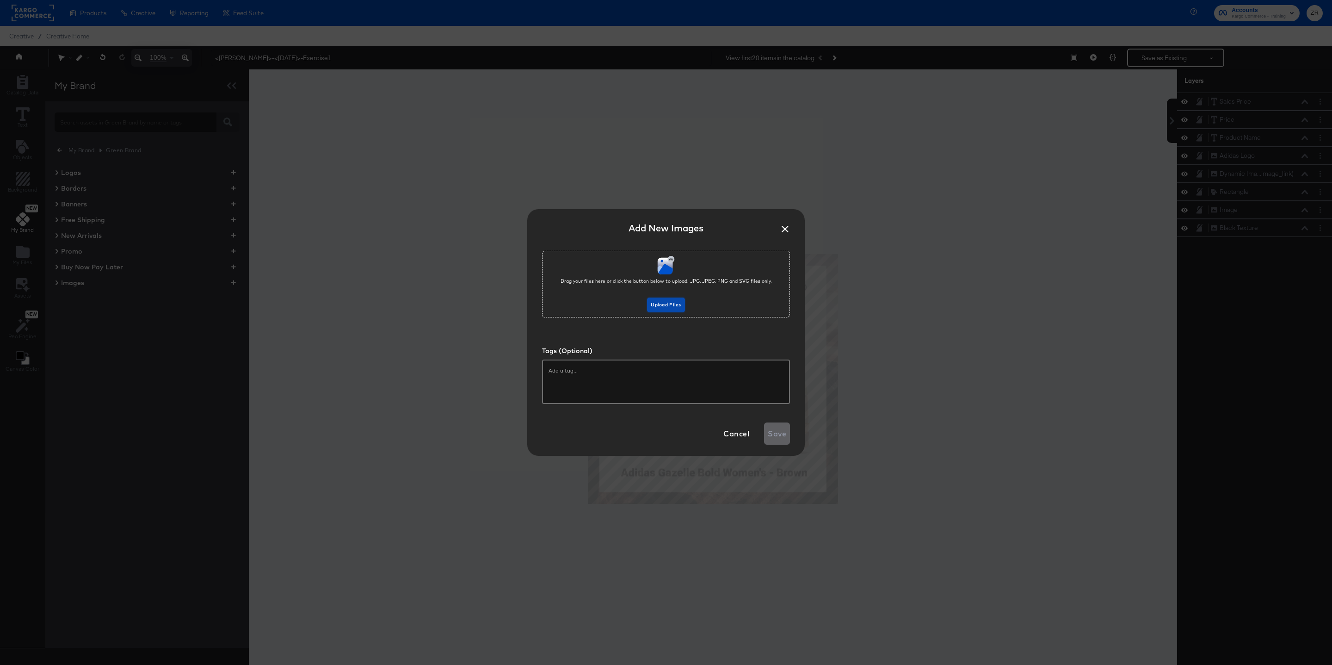
click at [665, 304] on span "Upload Files" at bounding box center [666, 305] width 30 height 8
click at [734, 428] on span "Cancel" at bounding box center [736, 433] width 26 height 13
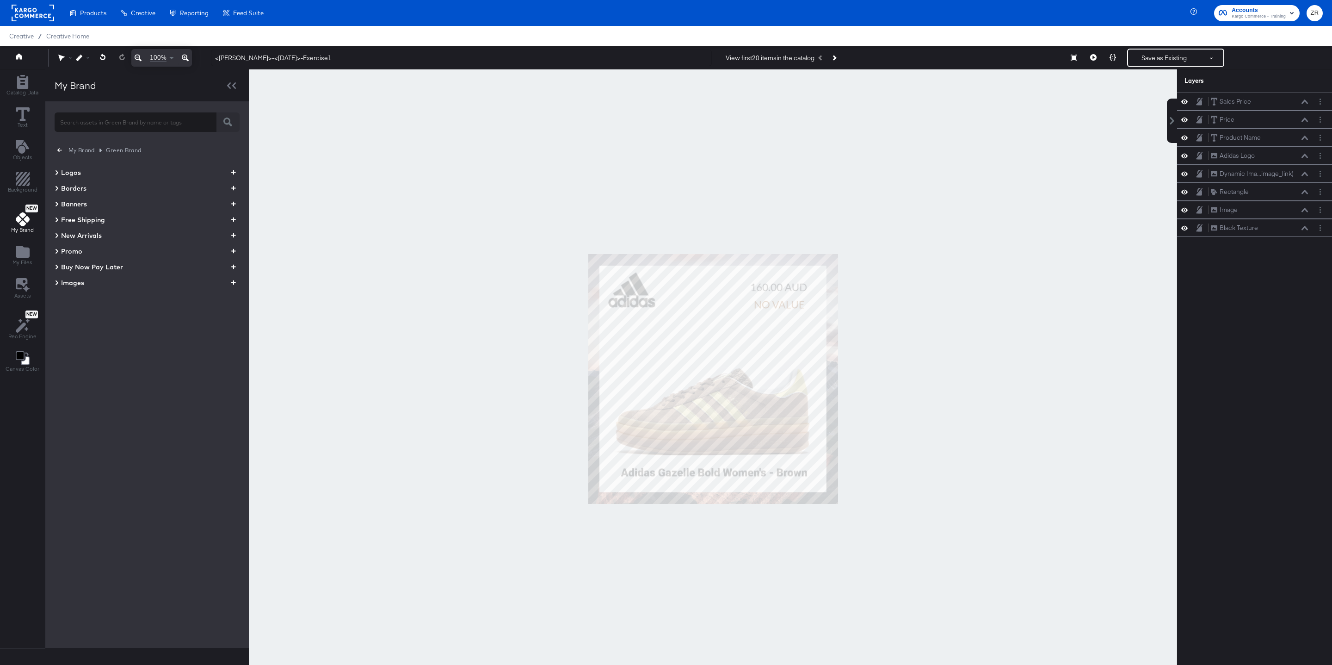
click at [199, 388] on div "My Brand Green Brand Logos Borders Banners Free Shipping New Arrivals Promo Buy…" at bounding box center [146, 374] width 203 height 546
click at [23, 226] on icon at bounding box center [23, 219] width 14 height 14
click at [26, 263] on span "My Files" at bounding box center [22, 262] width 20 height 7
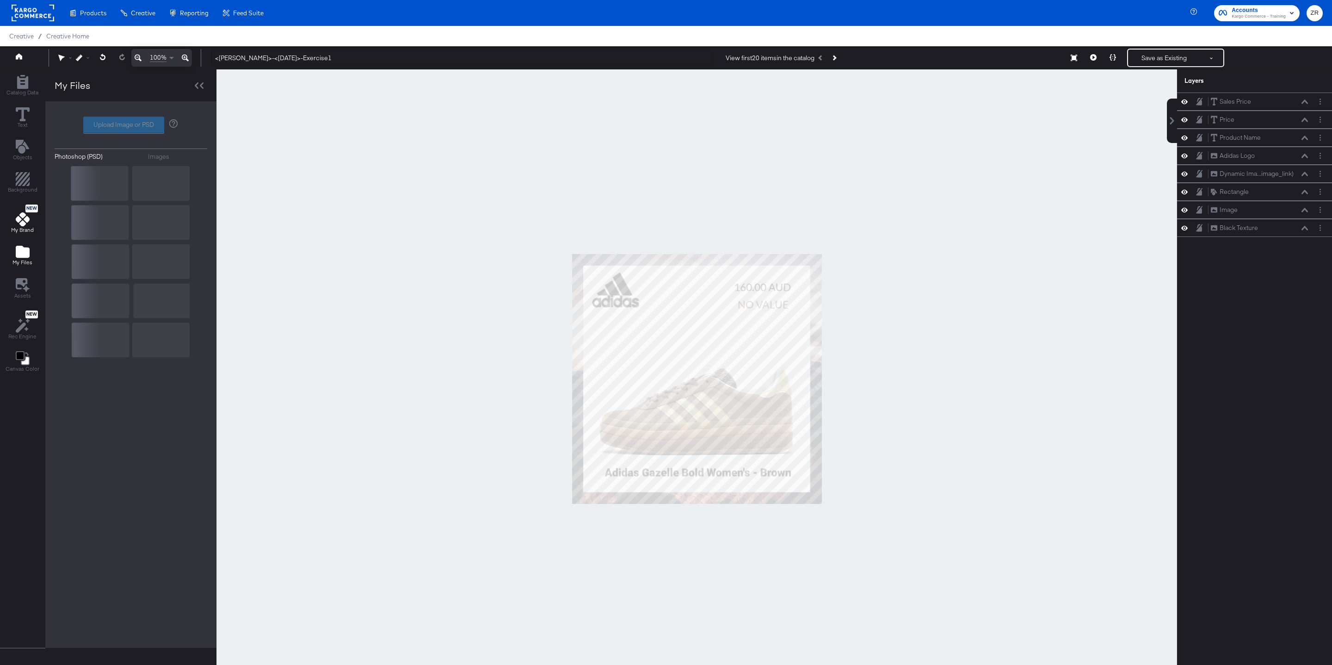
drag, startPoint x: 29, startPoint y: 223, endPoint x: 33, endPoint y: 237, distance: 14.6
click at [29, 223] on icon at bounding box center [23, 219] width 14 height 14
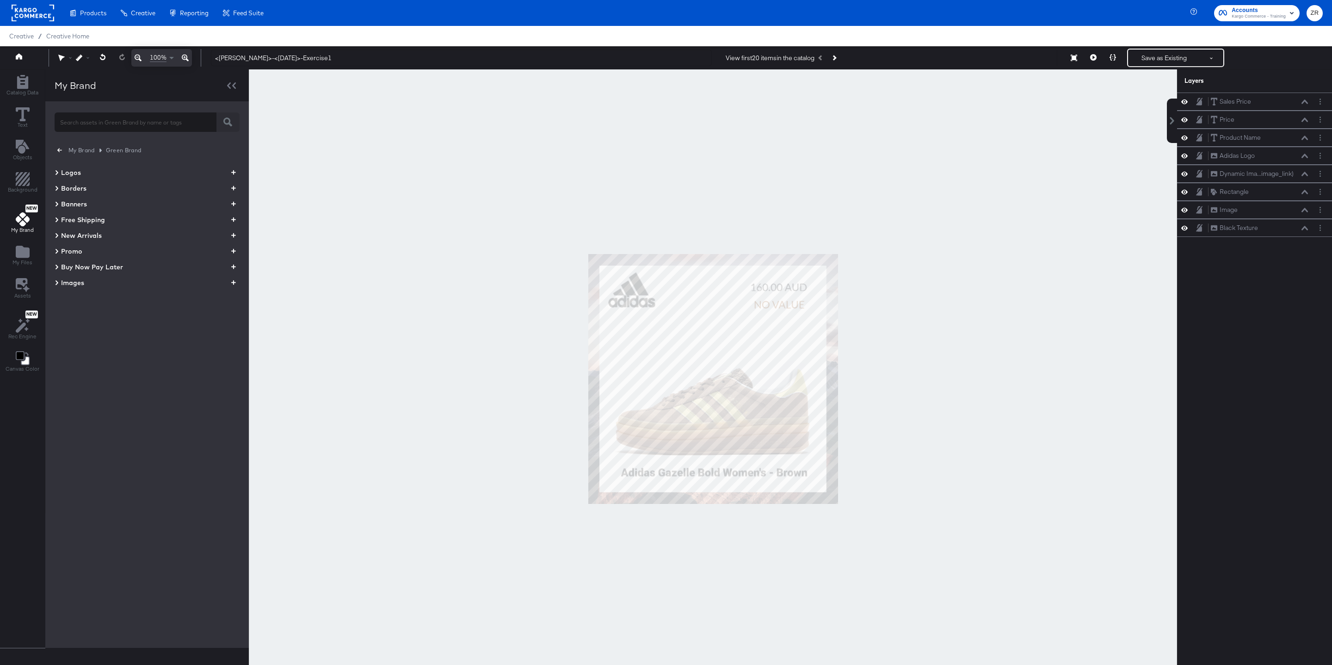
click at [62, 153] on button "button" at bounding box center [60, 150] width 10 height 10
click at [96, 264] on div "Green Brand" at bounding box center [104, 266] width 40 height 9
click at [233, 281] on icon "button" at bounding box center [233, 282] width 5 height 5
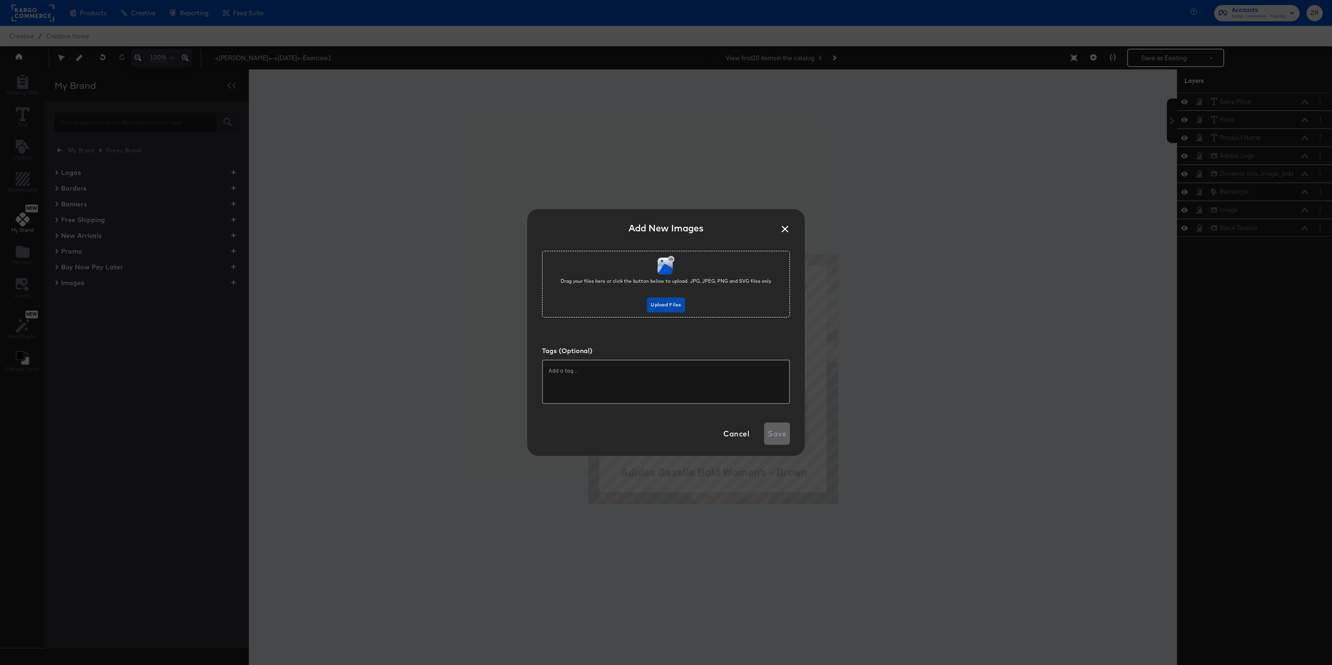
click at [663, 306] on span "Upload Files" at bounding box center [666, 305] width 30 height 8
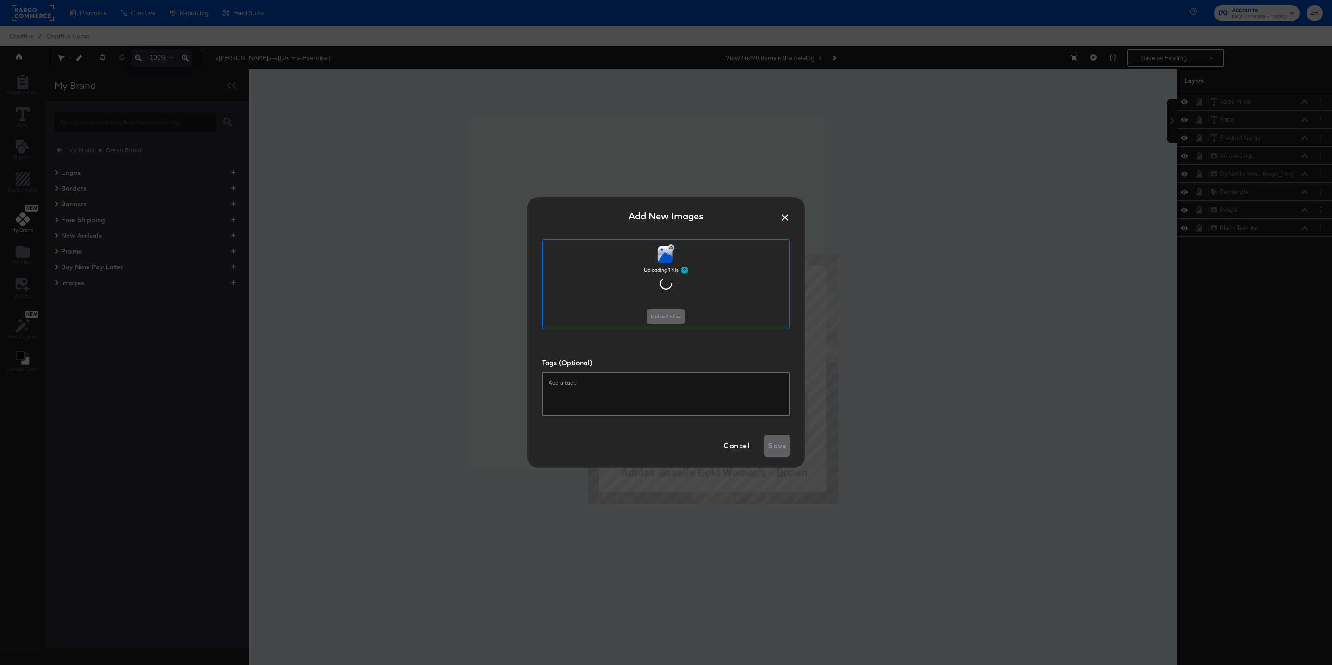
click at [591, 388] on div at bounding box center [666, 393] width 248 height 44
type input "Shoes"
type input "N"
type input "Brand of Shoes"
click at [775, 440] on span "Save" at bounding box center [777, 442] width 18 height 13
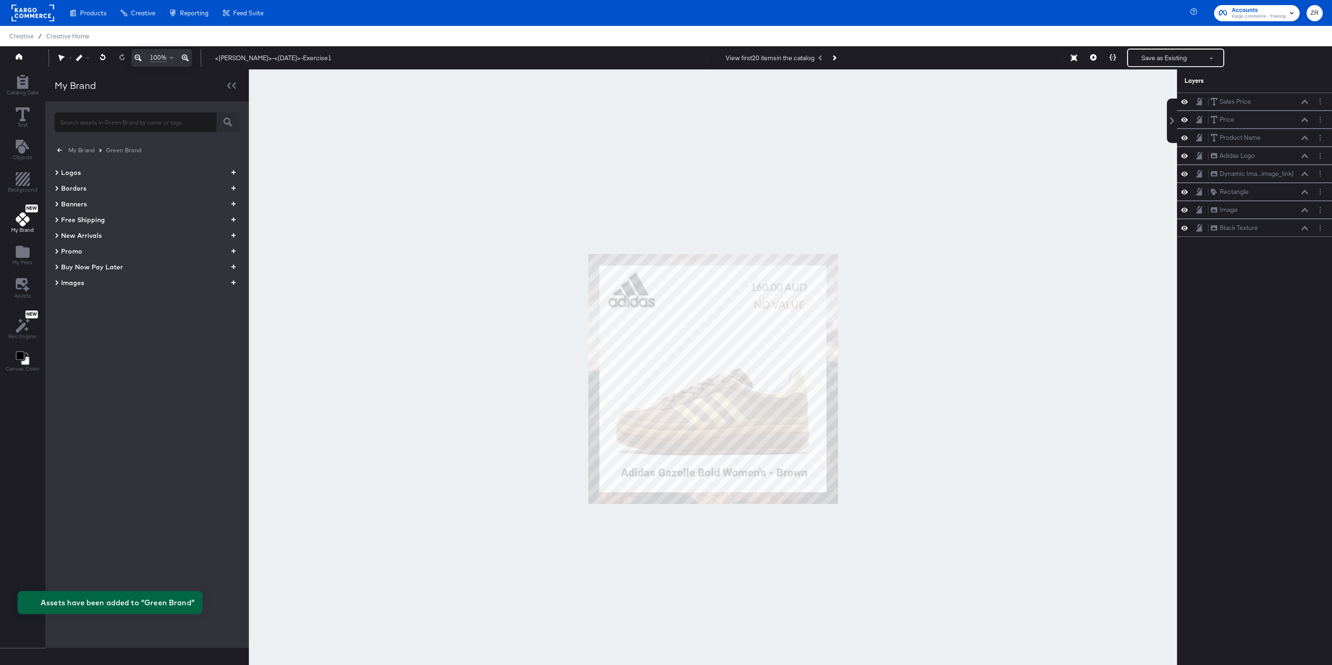
click at [59, 282] on div "Images" at bounding box center [70, 282] width 30 height 11
click at [83, 317] on img at bounding box center [83, 312] width 36 height 36
click at [89, 301] on img at bounding box center [83, 312] width 36 height 36
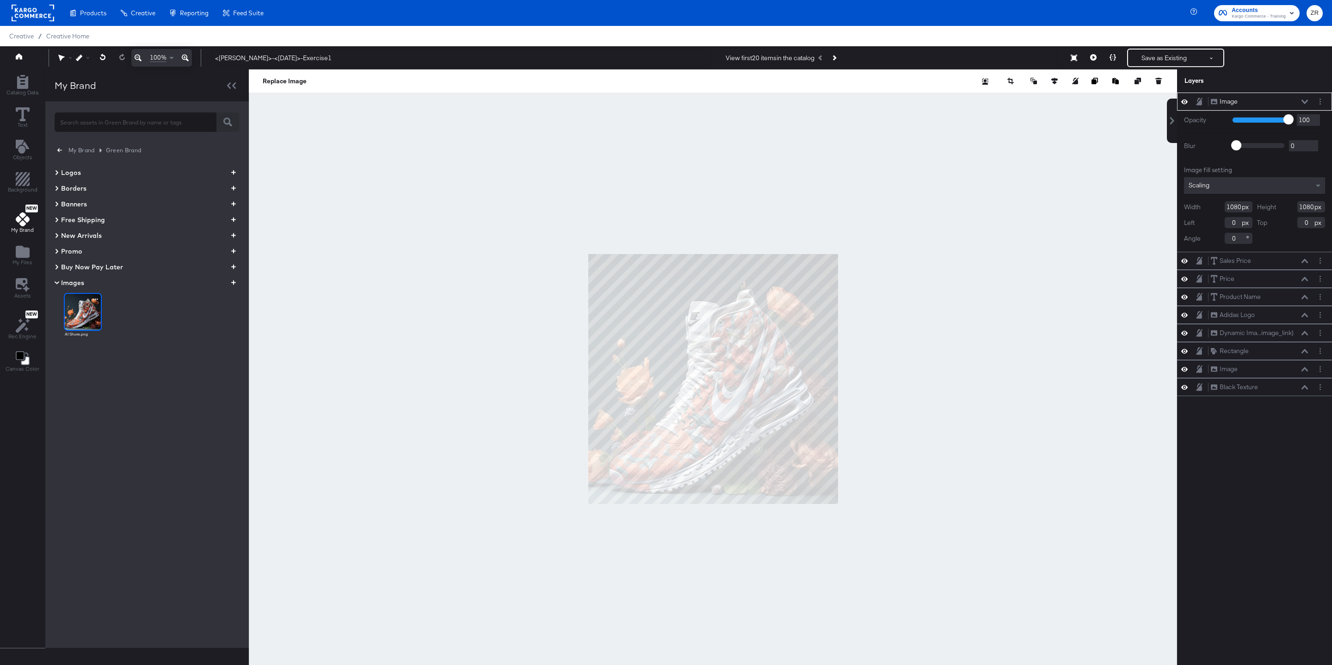
click at [96, 296] on icon "button" at bounding box center [95, 299] width 5 height 9
click at [101, 310] on div "Archive" at bounding box center [111, 307] width 33 height 11
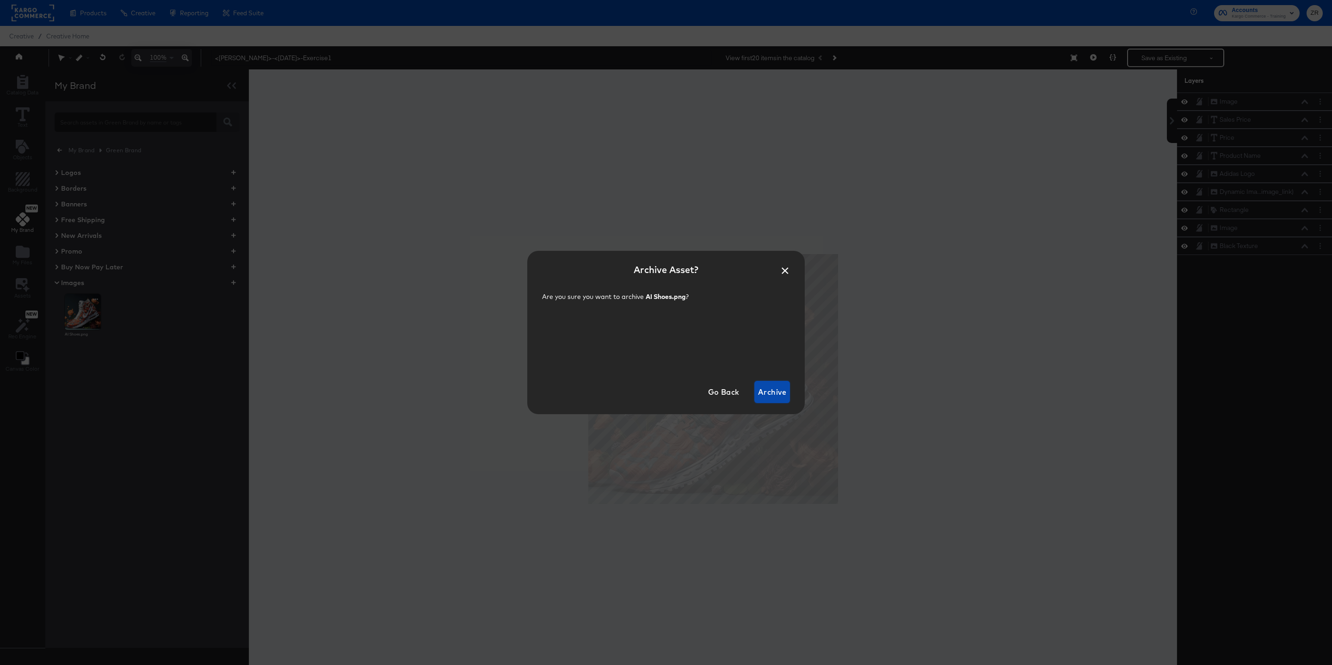
click at [765, 394] on span "Archive" at bounding box center [772, 391] width 28 height 13
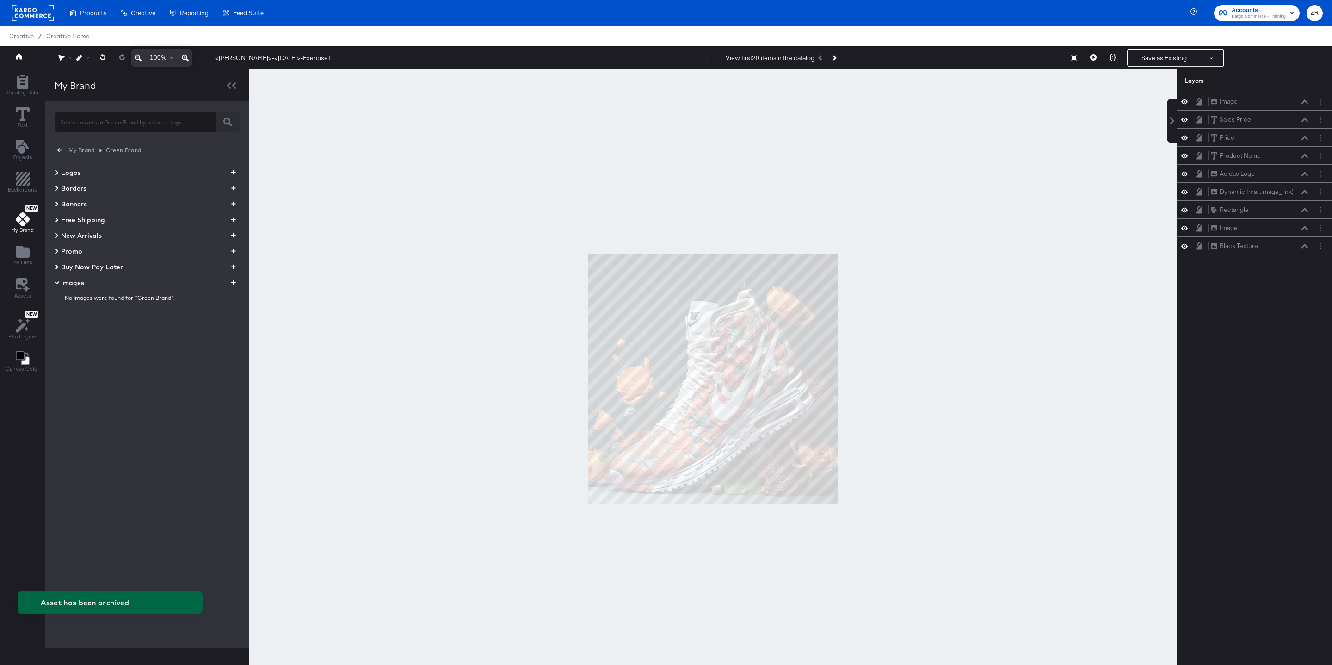
click at [61, 151] on icon "button" at bounding box center [59, 150] width 5 height 9
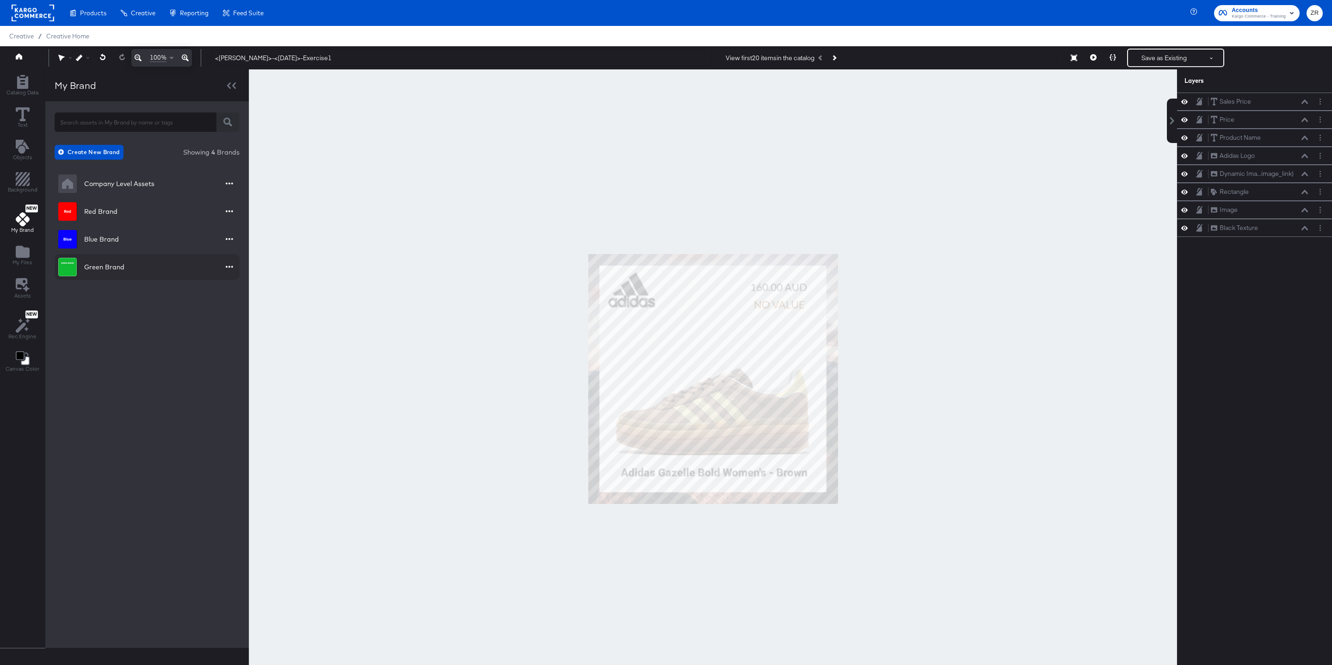
click at [100, 265] on div "Green Brand" at bounding box center [104, 266] width 40 height 9
click at [233, 283] on icon "button" at bounding box center [233, 282] width 5 height 5
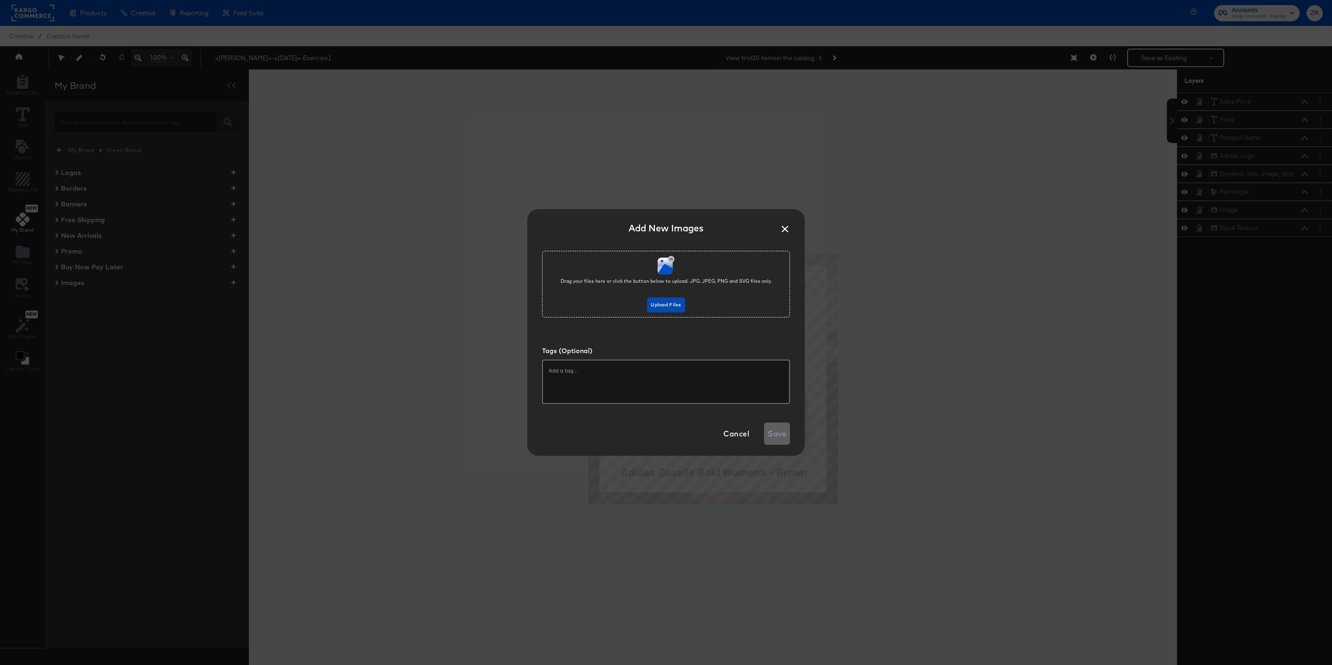
click at [662, 308] on button "Upload Files" at bounding box center [665, 304] width 37 height 15
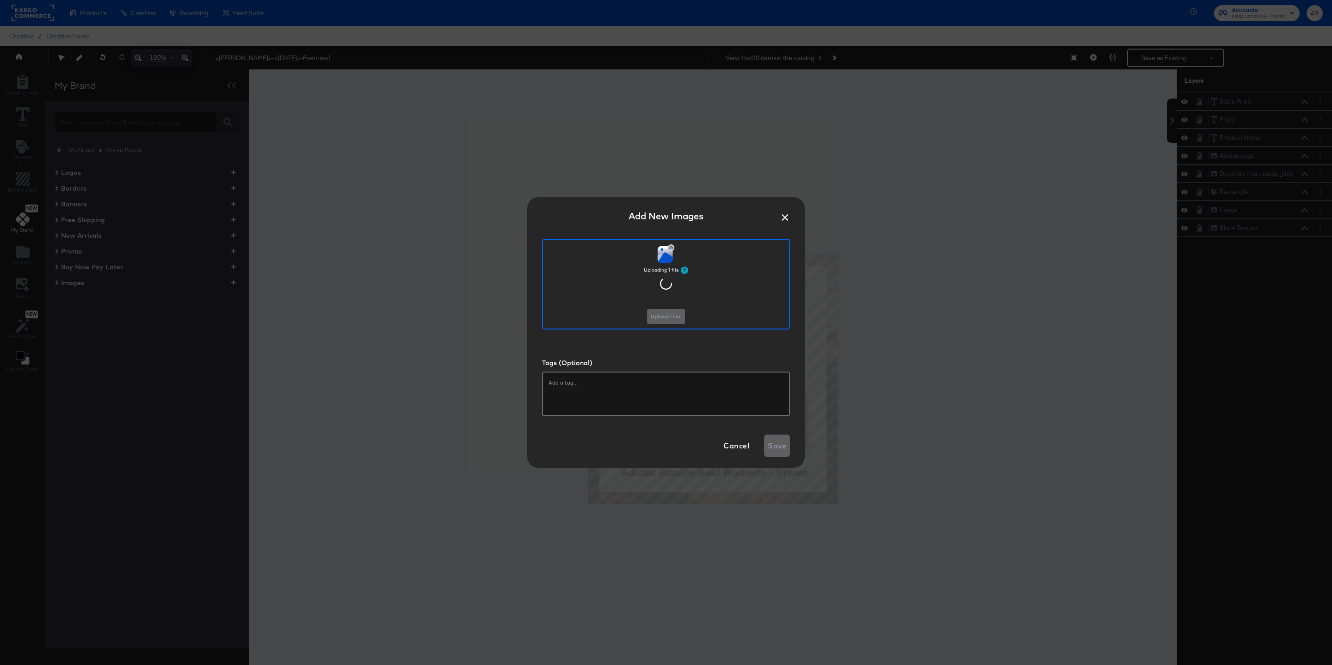
click at [659, 390] on div at bounding box center [666, 393] width 248 height 44
type input "Shoes"
type input "Brand Name"
type input "Etc."
click at [775, 441] on span "Save" at bounding box center [777, 442] width 18 height 13
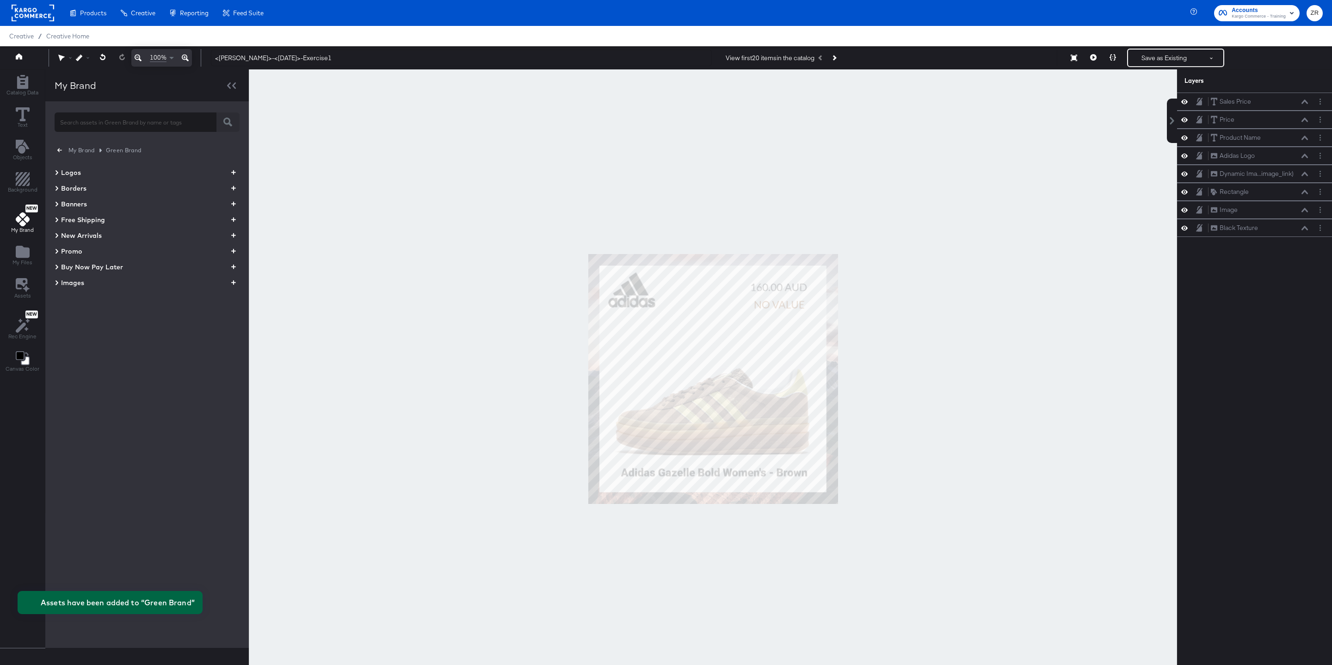
click at [55, 283] on icon at bounding box center [57, 282] width 5 height 11
click at [80, 307] on img at bounding box center [83, 312] width 36 height 36
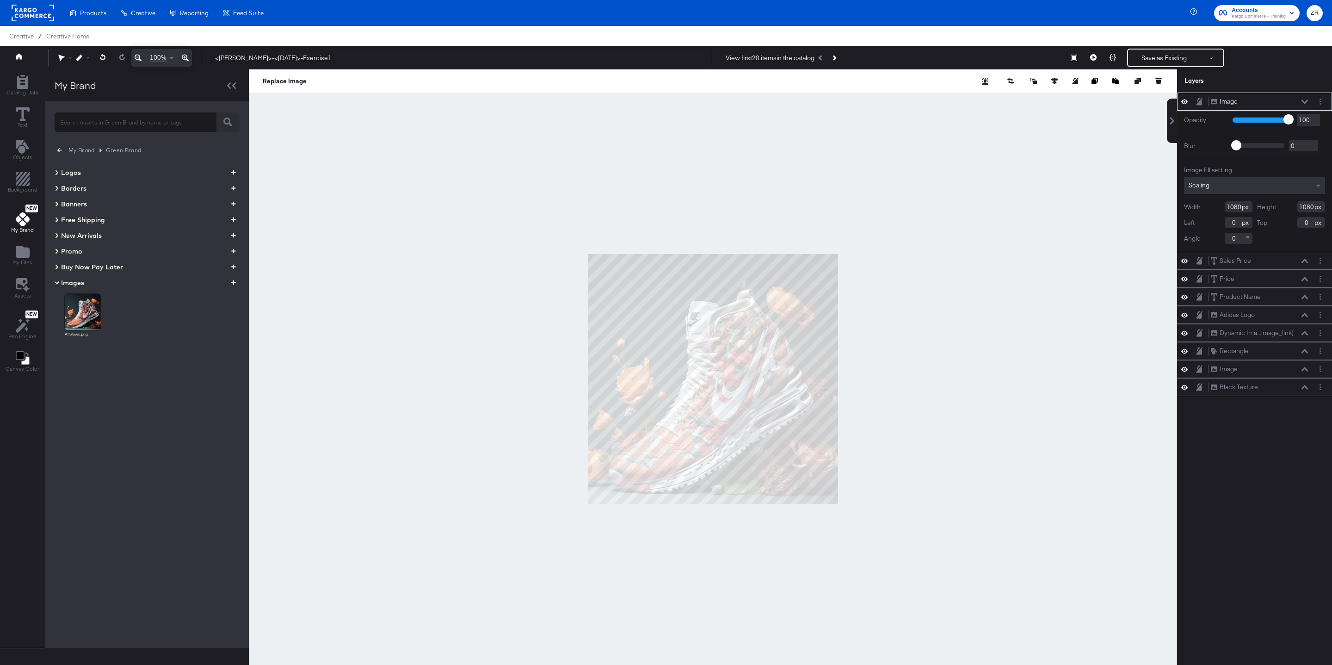
click at [143, 440] on div "My Brand Green Brand Logos Borders Banners Free Shipping New Arrivals Promo Buy…" at bounding box center [146, 374] width 203 height 546
click at [59, 280] on icon at bounding box center [56, 282] width 11 height 5
click at [84, 128] on input "text" at bounding box center [136, 118] width 162 height 20
type input "Shoes"
click at [209, 125] on icon "button" at bounding box center [207, 121] width 9 height 9
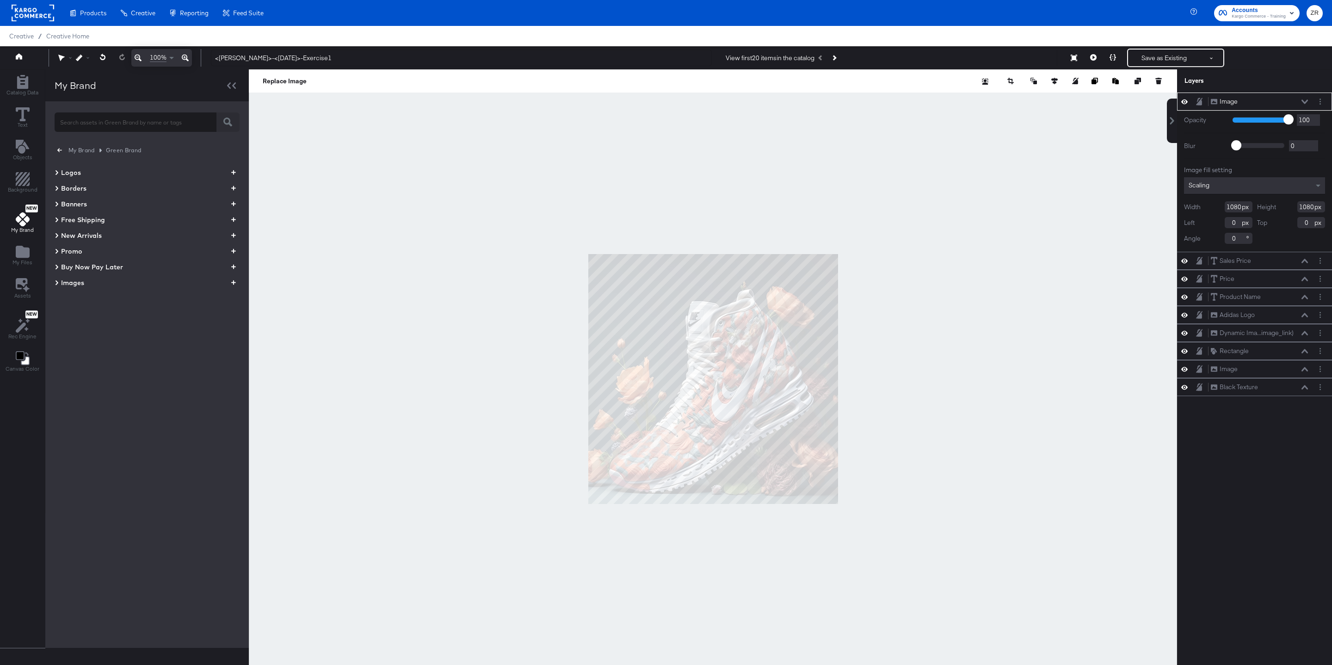
click at [83, 150] on span "My Brand" at bounding box center [81, 150] width 26 height 10
click at [108, 264] on div "Green Brand" at bounding box center [104, 266] width 40 height 9
click at [99, 123] on input "text" at bounding box center [136, 118] width 162 height 20
type input "Shoes"
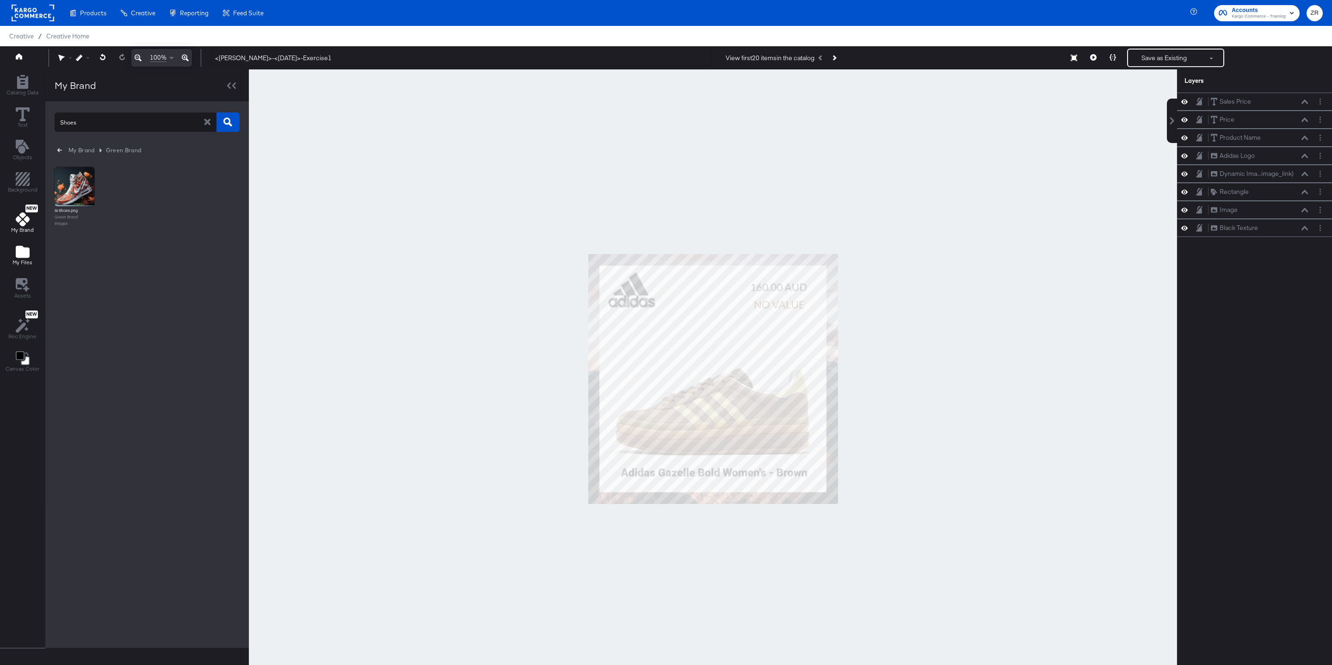
click at [21, 258] on icon "Add Files" at bounding box center [23, 252] width 14 height 12
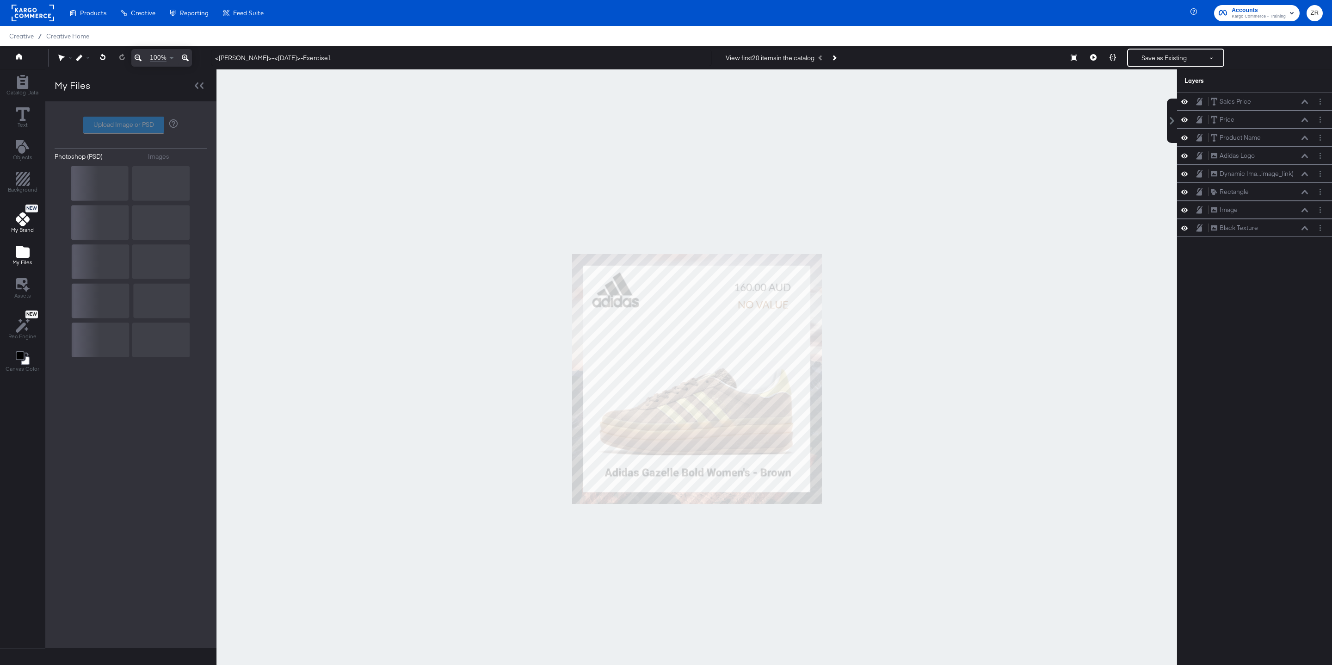
click at [30, 211] on span "New" at bounding box center [31, 208] width 12 height 6
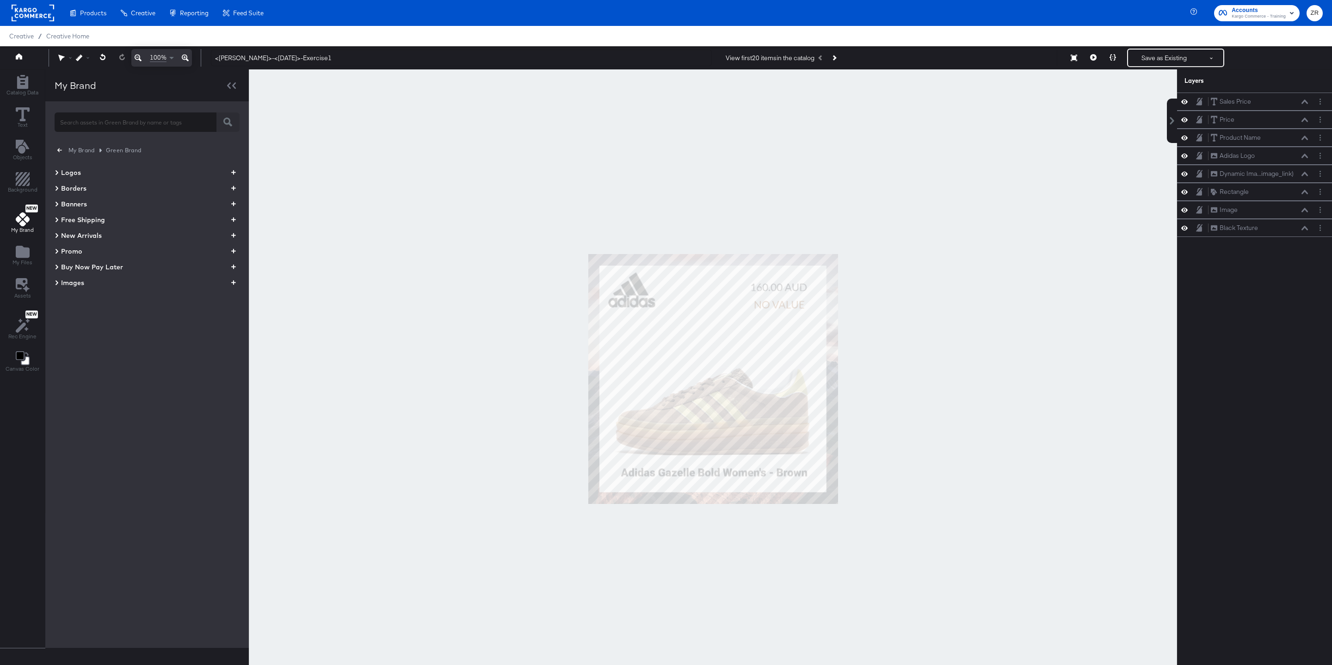
click at [70, 149] on span "My Brand" at bounding box center [81, 150] width 26 height 10
click at [74, 208] on img at bounding box center [67, 211] width 18 height 18
click at [61, 168] on span "Logos" at bounding box center [71, 172] width 20 height 9
click at [80, 199] on img at bounding box center [83, 202] width 36 height 36
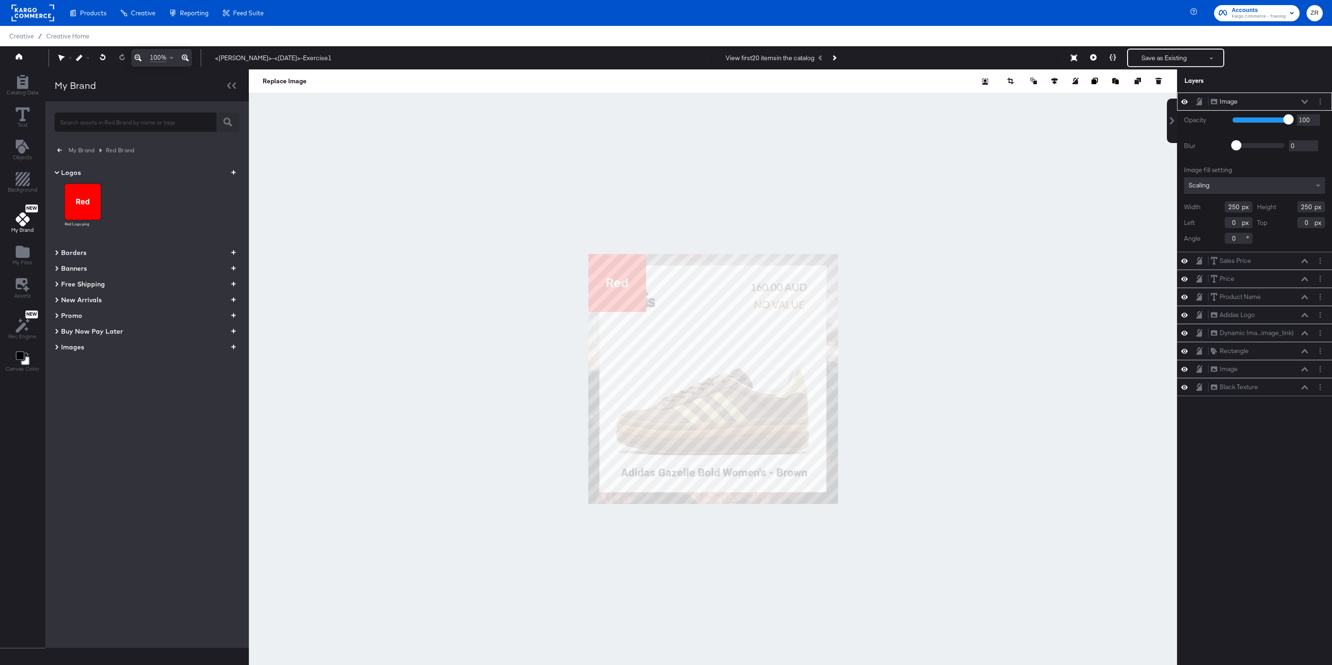
type input "374"
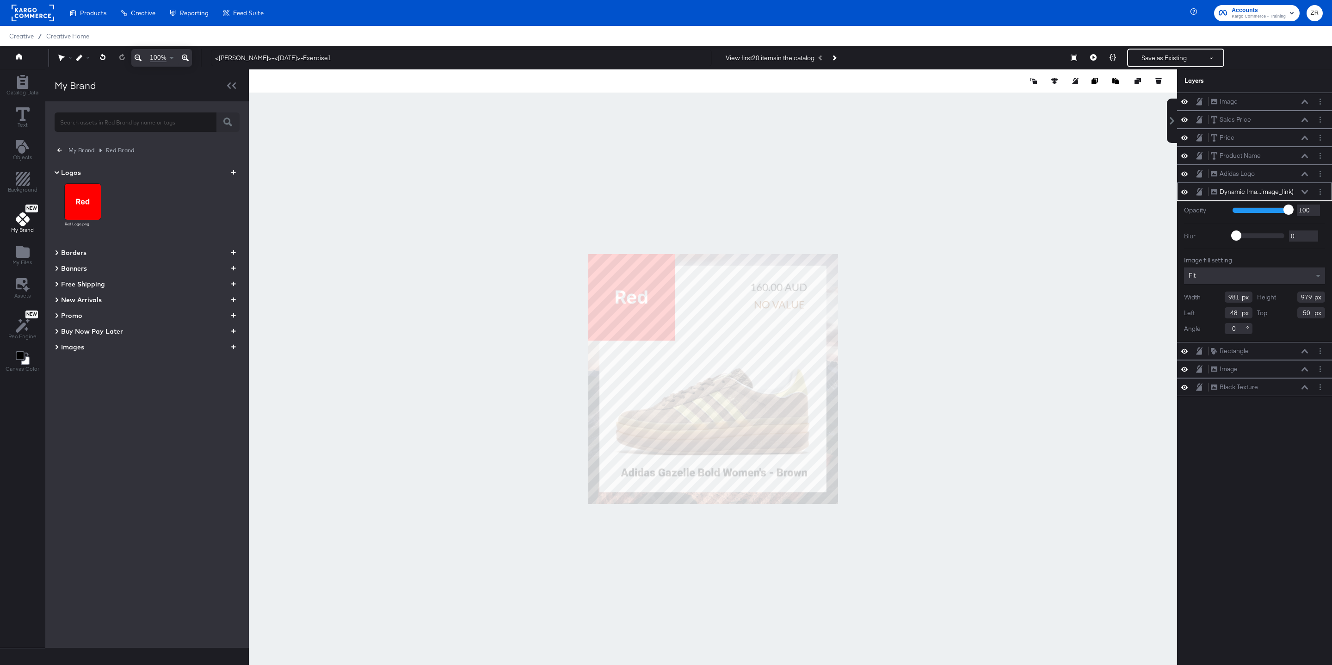
click at [83, 379] on div "My Brand Red Brand Logos Red Logo.png Borders Banners Free Shipping New Arrival…" at bounding box center [146, 374] width 203 height 546
click at [1249, 95] on div "Image Image" at bounding box center [1254, 101] width 155 height 18
click at [55, 171] on icon at bounding box center [56, 172] width 11 height 5
click at [59, 150] on icon "button" at bounding box center [59, 150] width 5 height 9
click at [84, 235] on div "Blue Brand" at bounding box center [101, 238] width 35 height 9
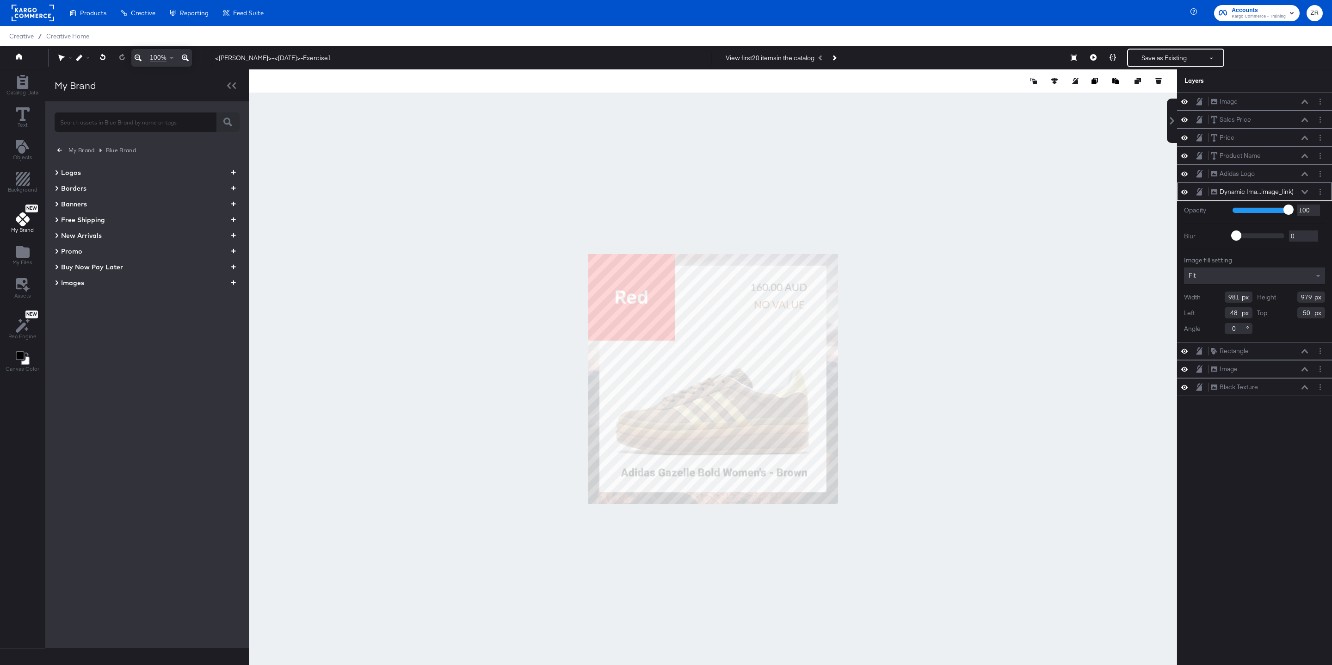
click at [55, 173] on icon at bounding box center [56, 172] width 3 height 5
click at [86, 207] on img at bounding box center [83, 202] width 36 height 36
